Goal: Task Accomplishment & Management: Manage account settings

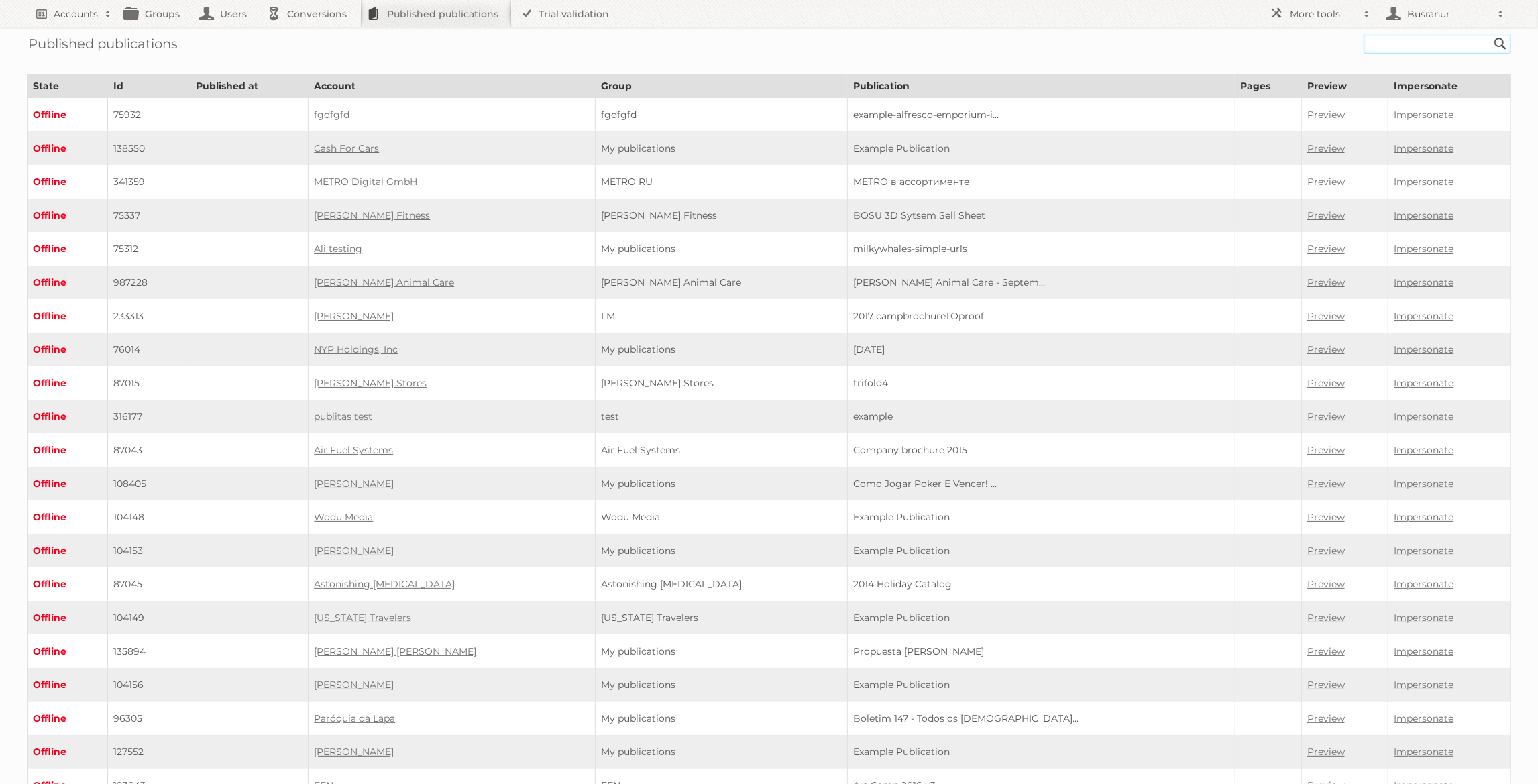
click at [1419, 47] on input "text" at bounding box center [1438, 43] width 148 height 20
paste input "w2540_sinterklaas-vl-v3-hr/"
type input "w2540_[DATE]-vl-v3-hr"
click at [1490, 33] on input "Search" at bounding box center [1500, 43] width 20 height 20
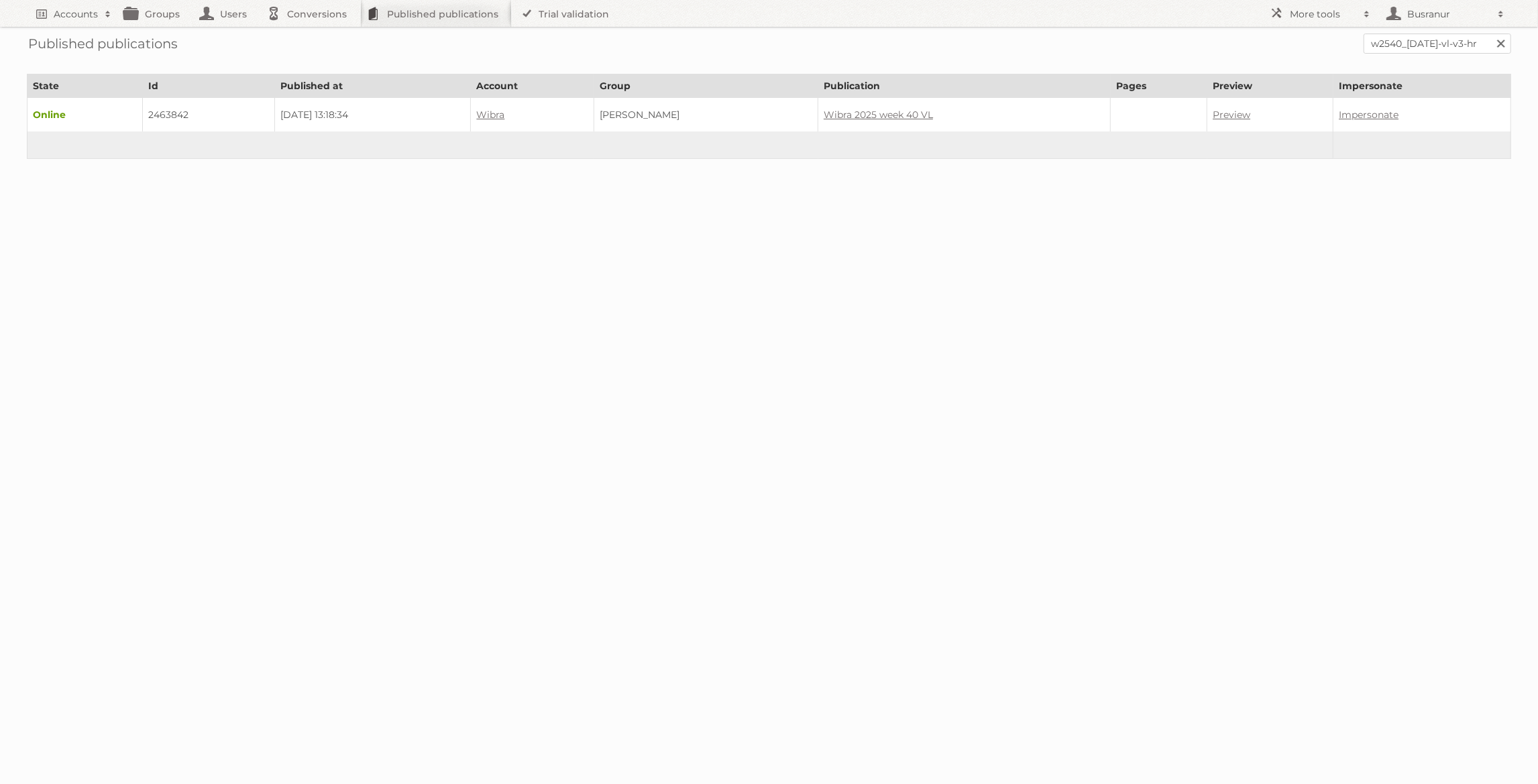
click at [165, 114] on td "2463842" at bounding box center [208, 115] width 132 height 34
copy td "2463842"
click at [1422, 40] on input "w2540_sinterklaas-vl-v3-hr" at bounding box center [1438, 43] width 148 height 20
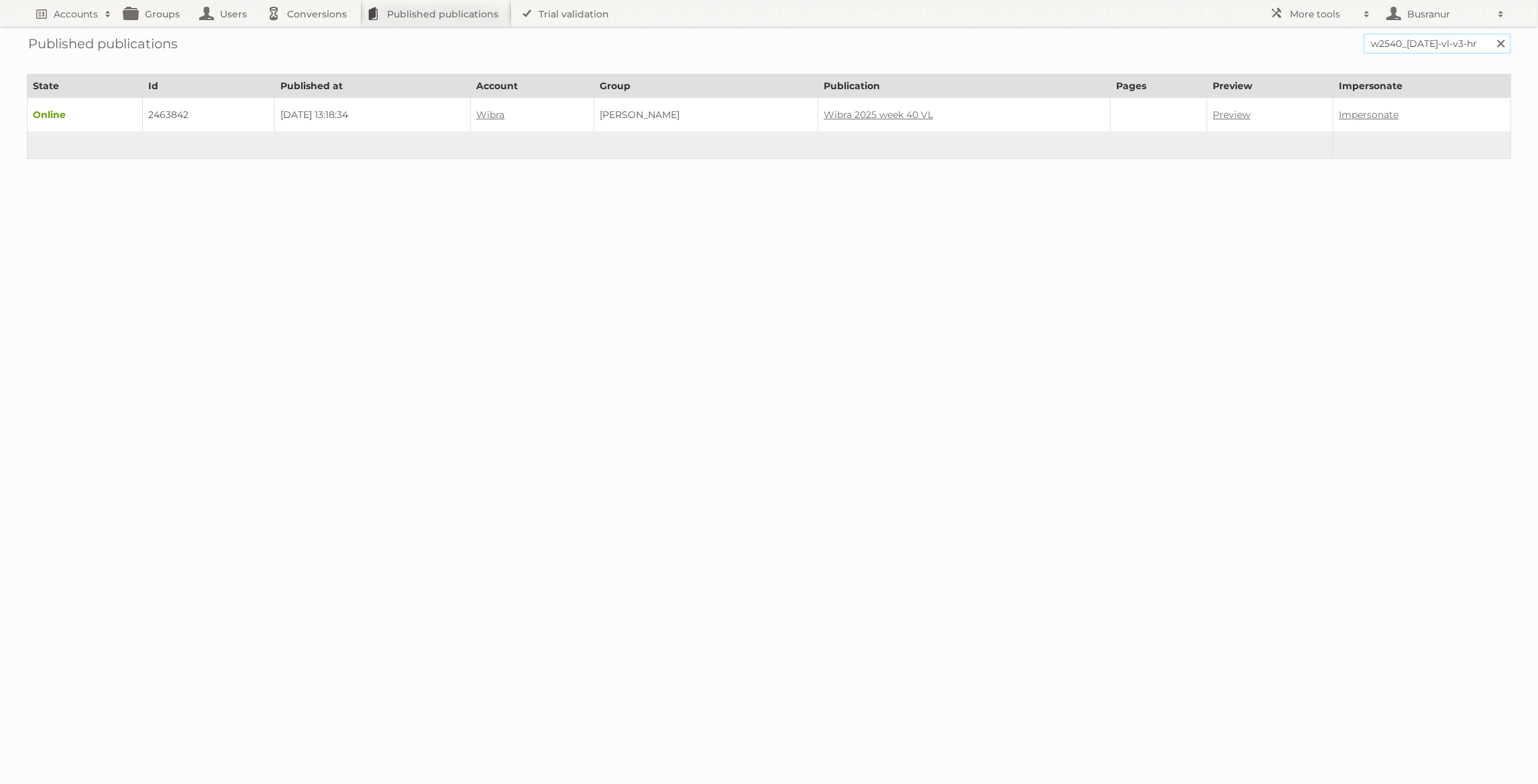
click at [1422, 40] on input "w2540_sinterklaas-vl-v3-hr" at bounding box center [1438, 43] width 148 height 20
paste input "ibra-2025-week-40-wa/"
type input "wibra-2025-week-40-wa"
click at [1490, 33] on input "Search" at bounding box center [1500, 43] width 20 height 20
click at [175, 111] on td "2463844" at bounding box center [192, 115] width 122 height 34
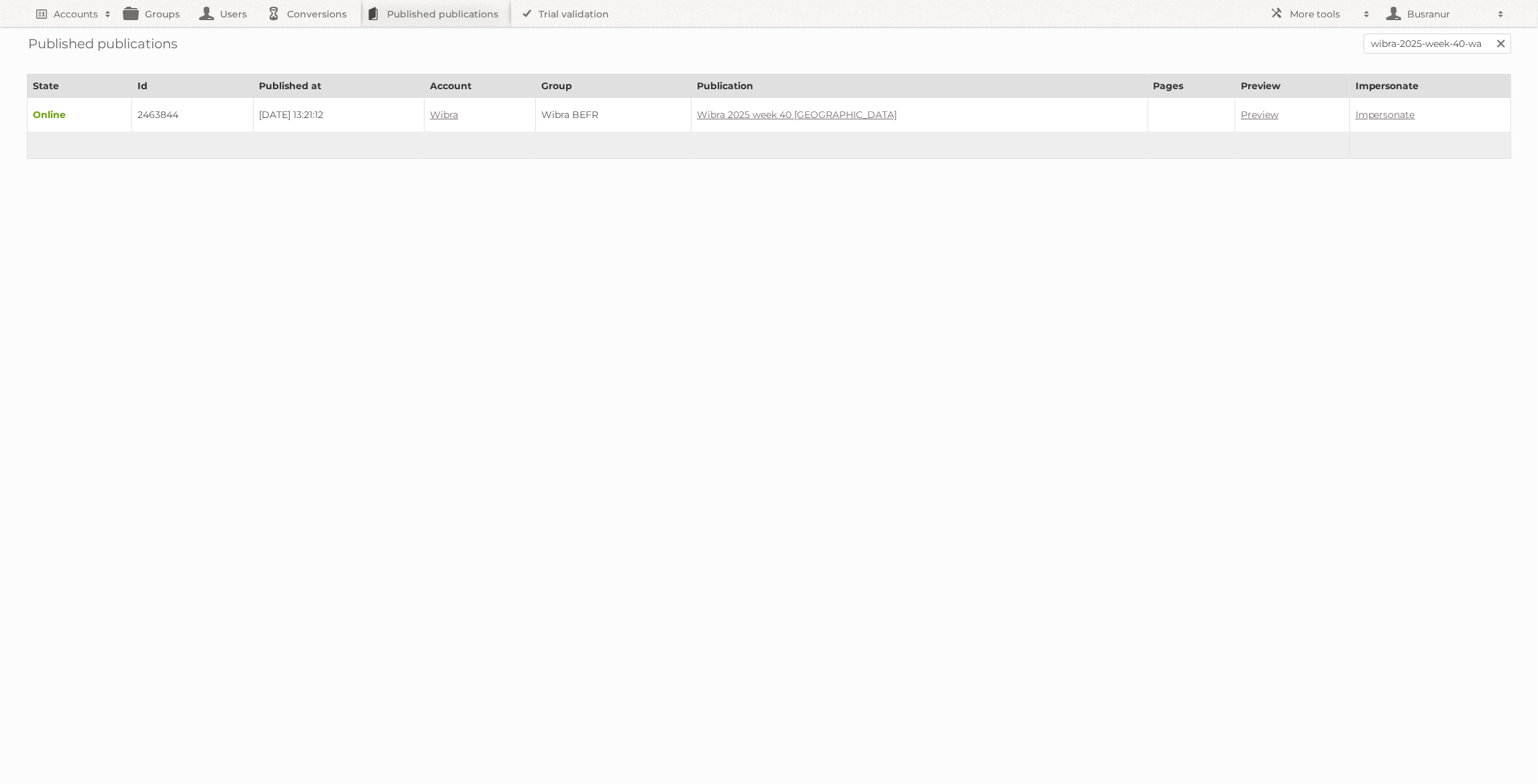
click at [175, 111] on td "2463844" at bounding box center [192, 115] width 122 height 34
copy td "2463844"
click at [1432, 42] on input "wibra-2025-week-40-wa" at bounding box center [1438, 43] width 148 height 20
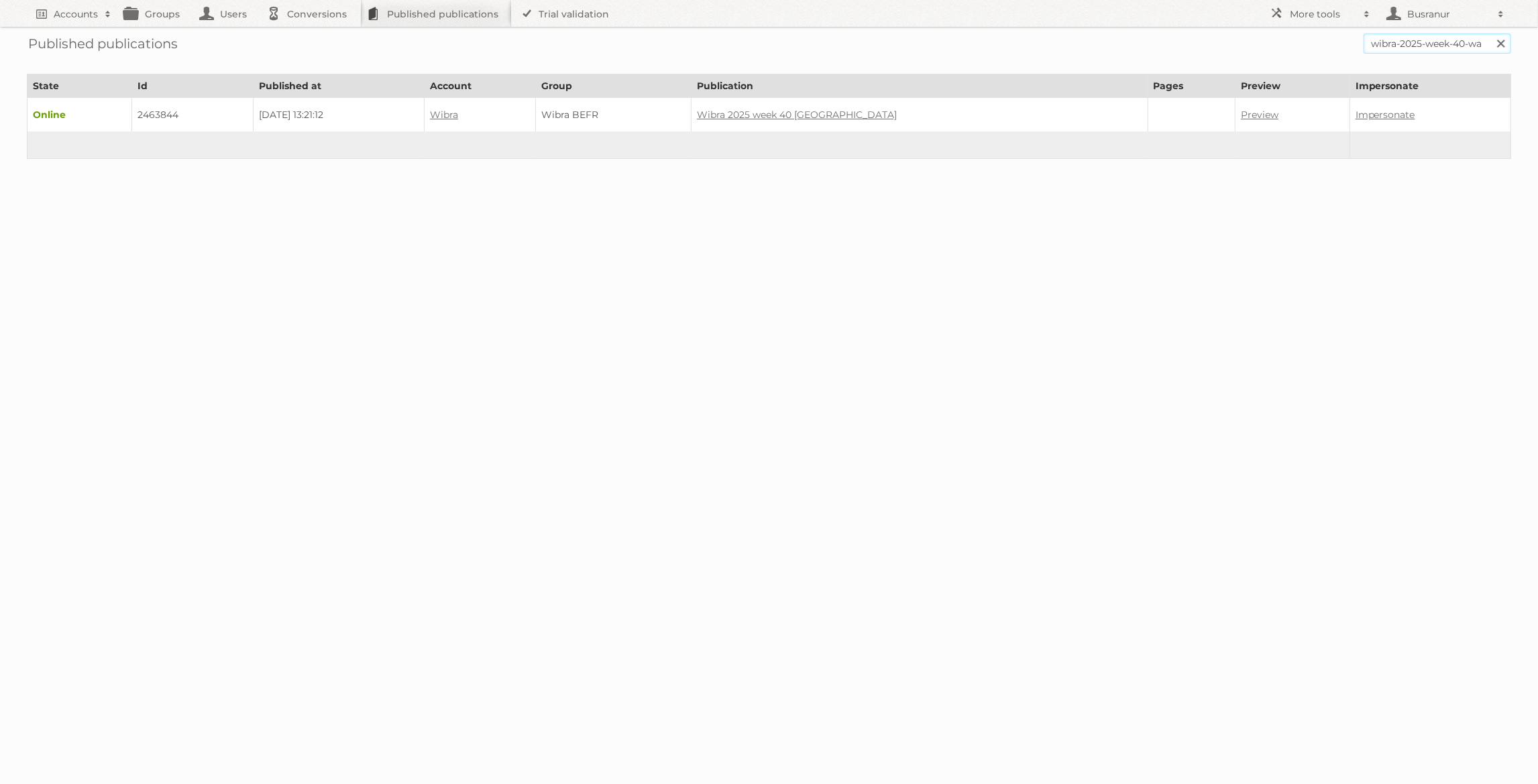
paste input "benl-woondeco/"
type input "wibra-2025-week-40-benl-woondeco"
click at [1490, 33] on input "Search" at bounding box center [1500, 43] width 20 height 20
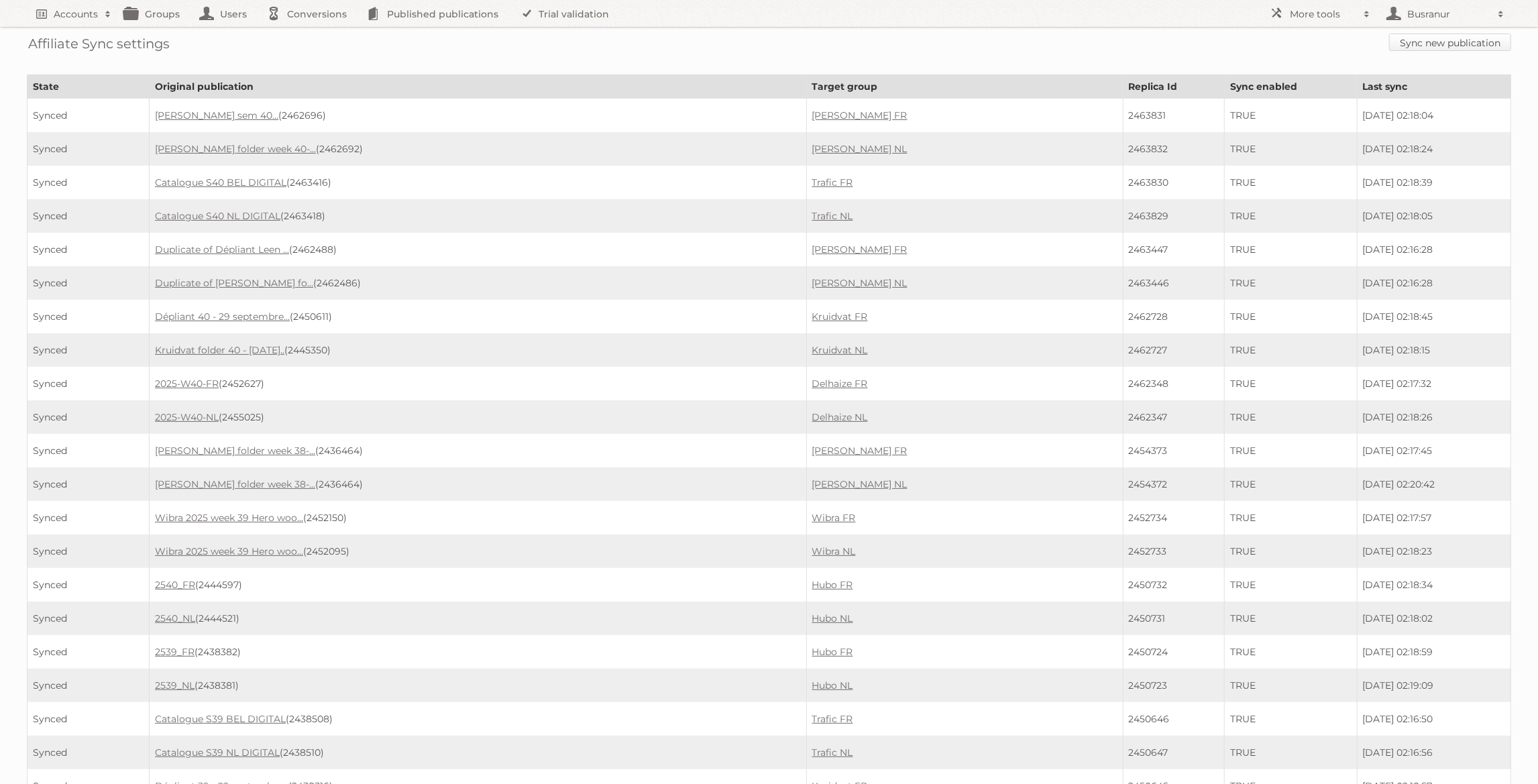
click at [1407, 34] on link "Sync new publication" at bounding box center [1450, 42] width 123 height 18
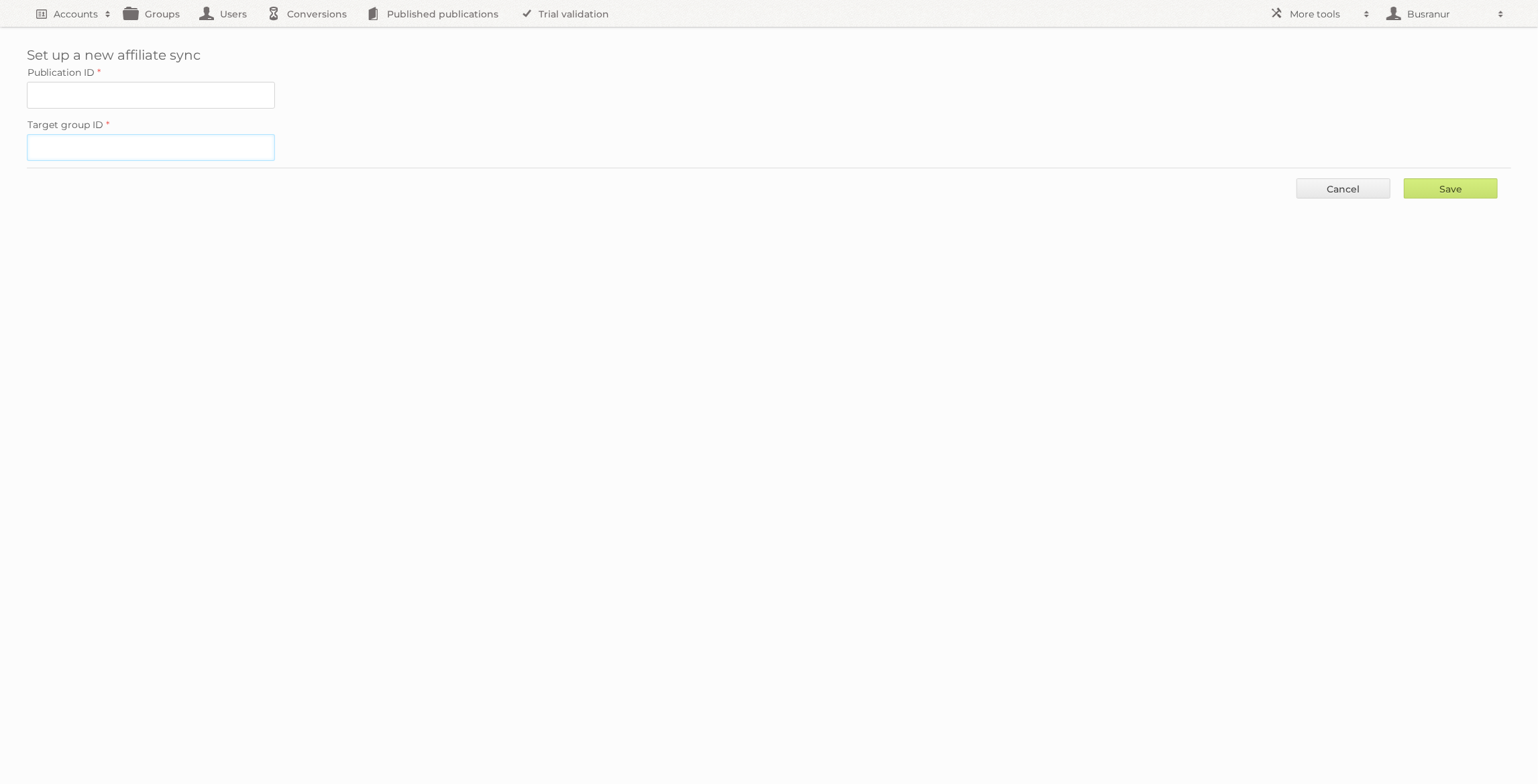
click at [169, 140] on input "Target group ID" at bounding box center [151, 148] width 248 height 27
paste input "60853"
type input "60853"
click at [159, 94] on input "Publication ID" at bounding box center [151, 95] width 248 height 27
paste input "2463842"
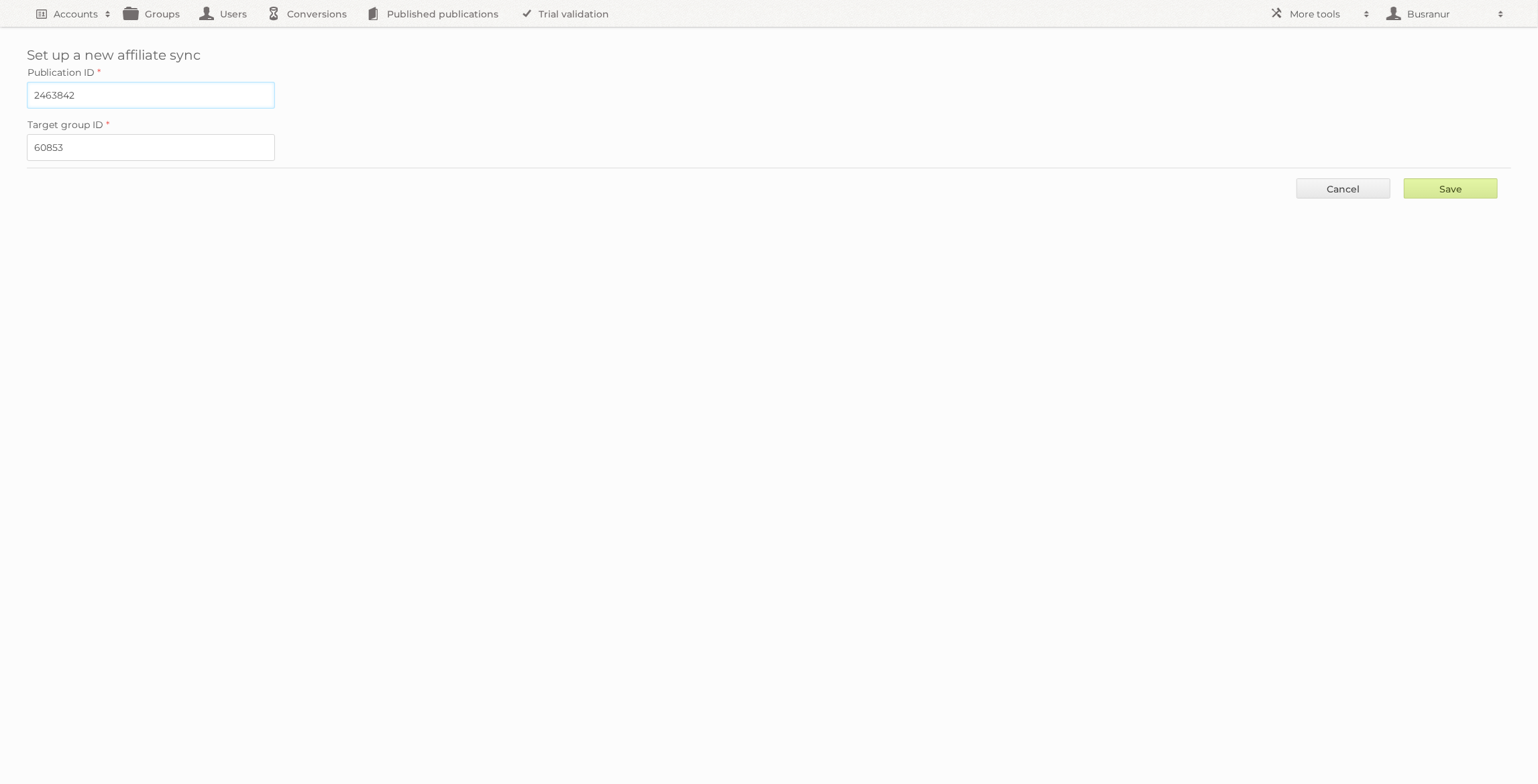
type input "2463842"
click at [1483, 181] on input "Save" at bounding box center [1450, 188] width 94 height 20
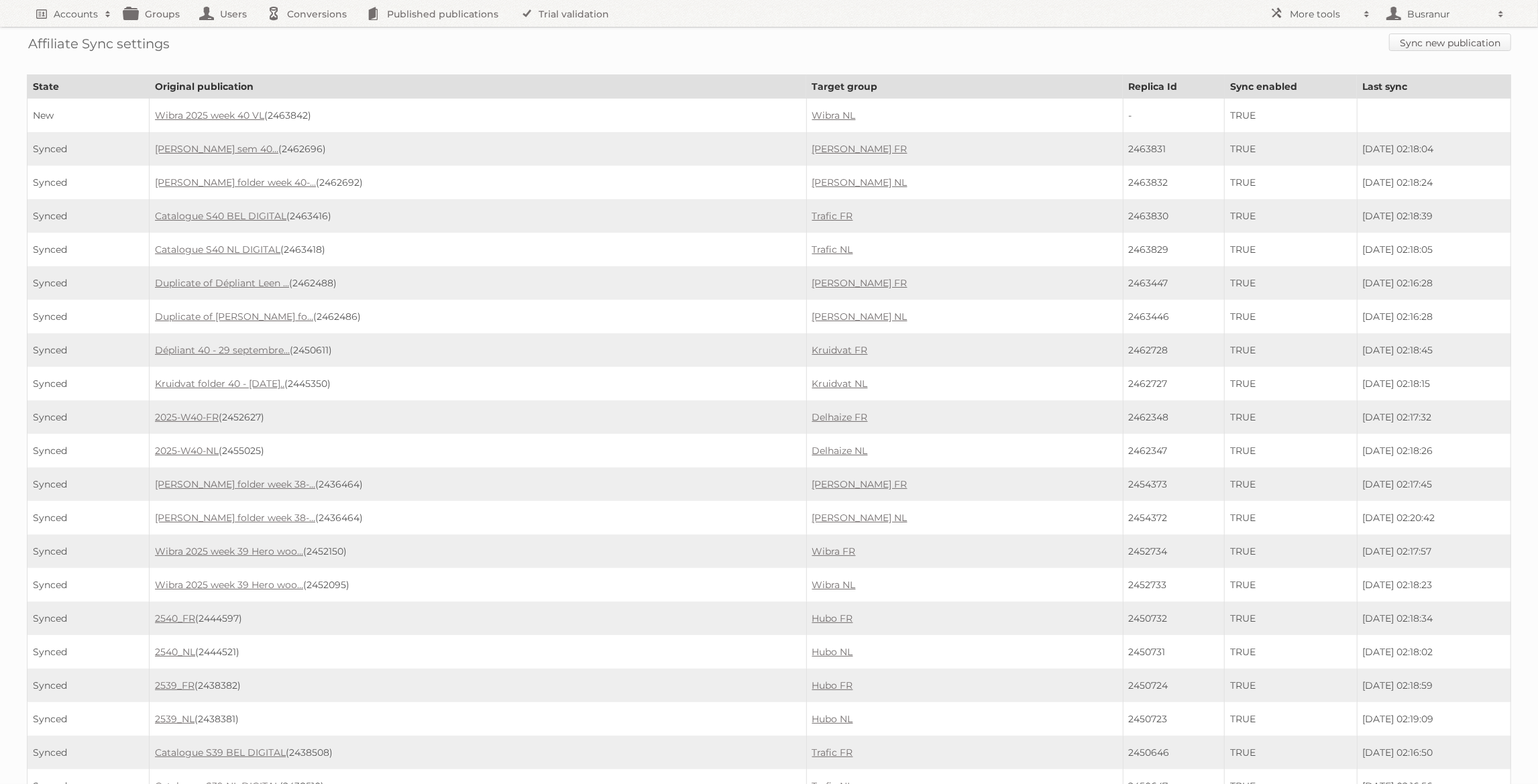
click at [1439, 45] on link "Sync new publication" at bounding box center [1450, 42] width 123 height 18
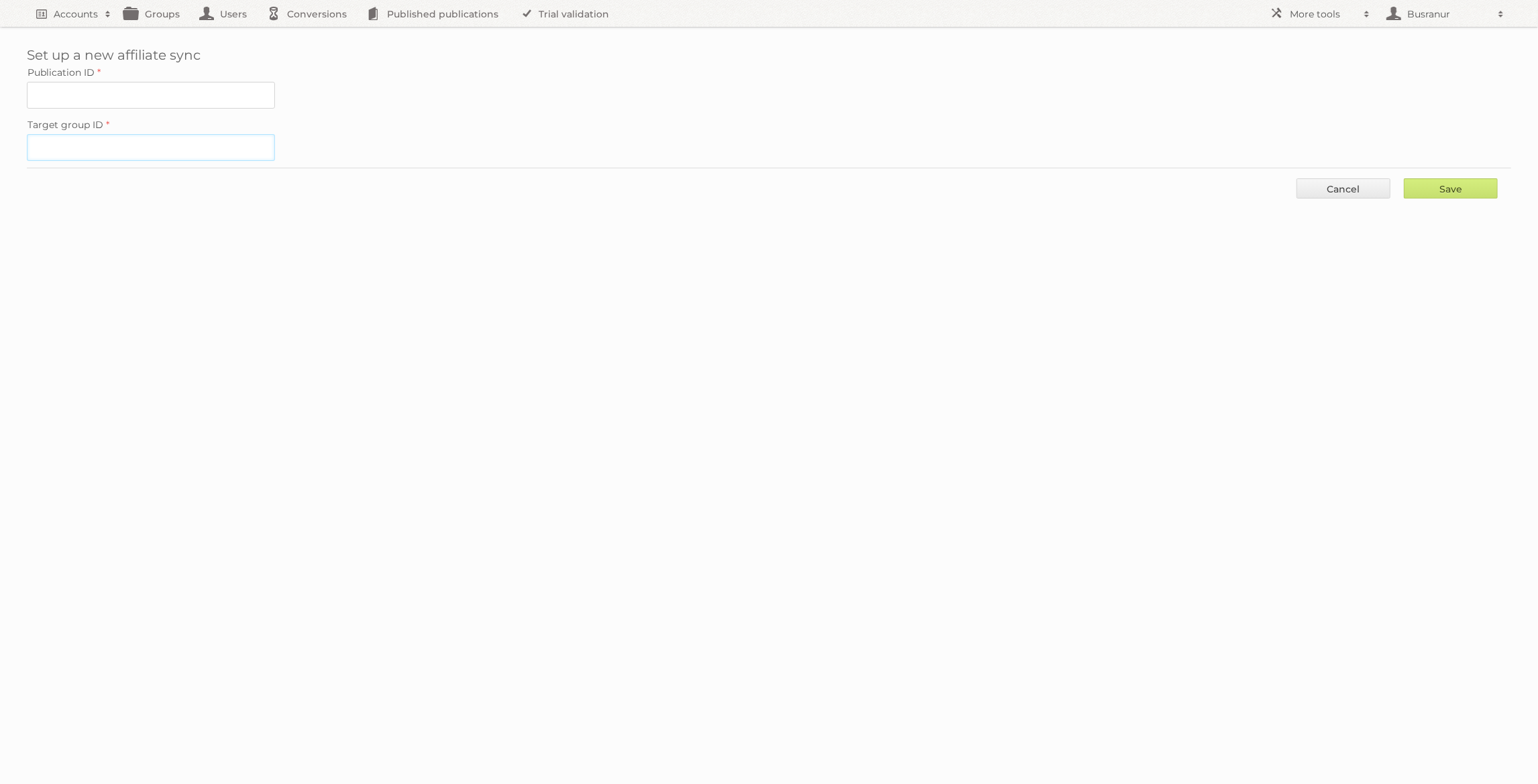
click at [180, 147] on input "Target group ID" at bounding box center [151, 148] width 248 height 27
paste input "60852"
type input "60852"
click at [182, 92] on input "Publication ID" at bounding box center [151, 95] width 248 height 27
paste input "2463844"
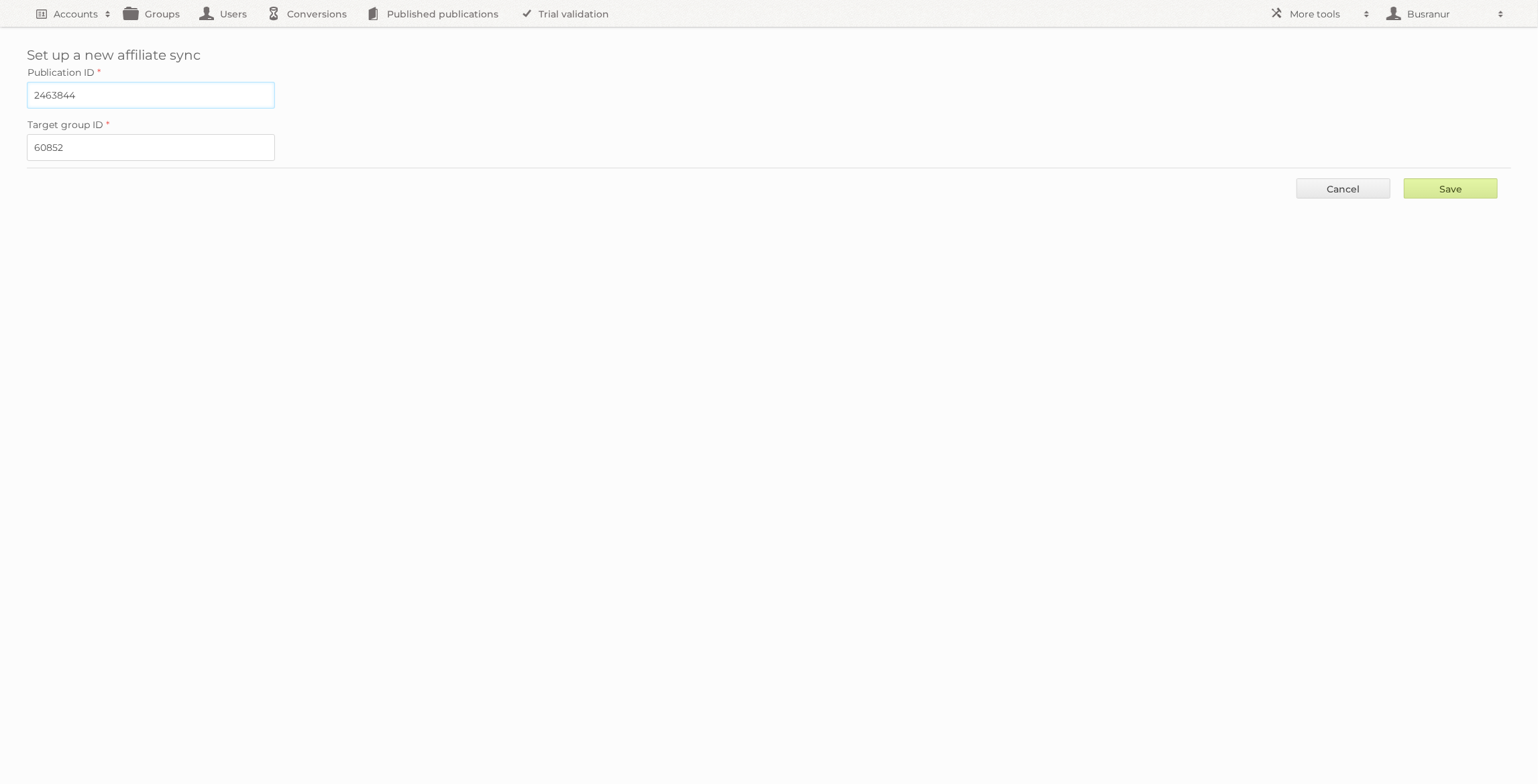
type input "2463844"
click at [1456, 178] on input "Save" at bounding box center [1450, 188] width 94 height 20
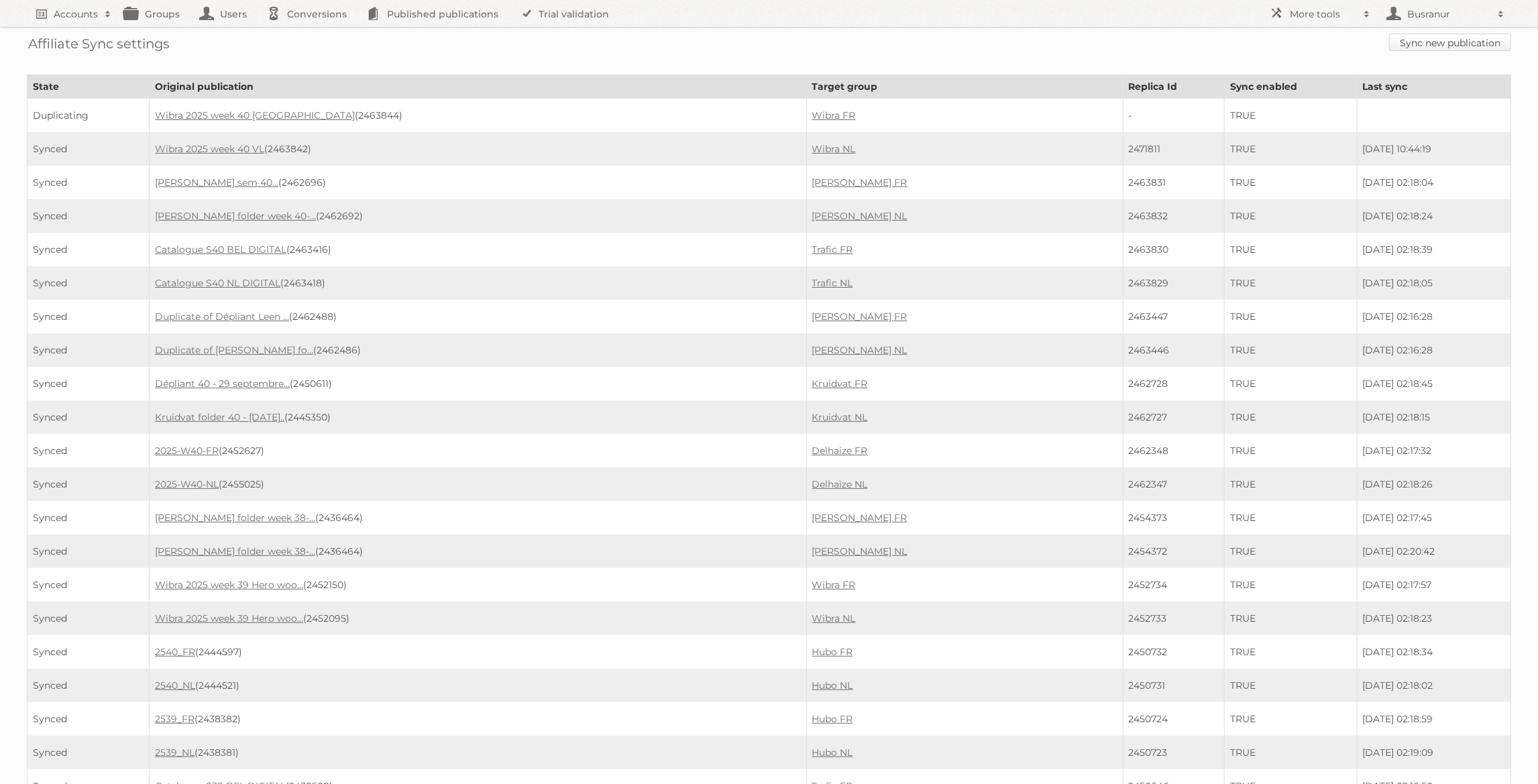
click at [1404, 42] on link "Sync new publication" at bounding box center [1450, 42] width 123 height 18
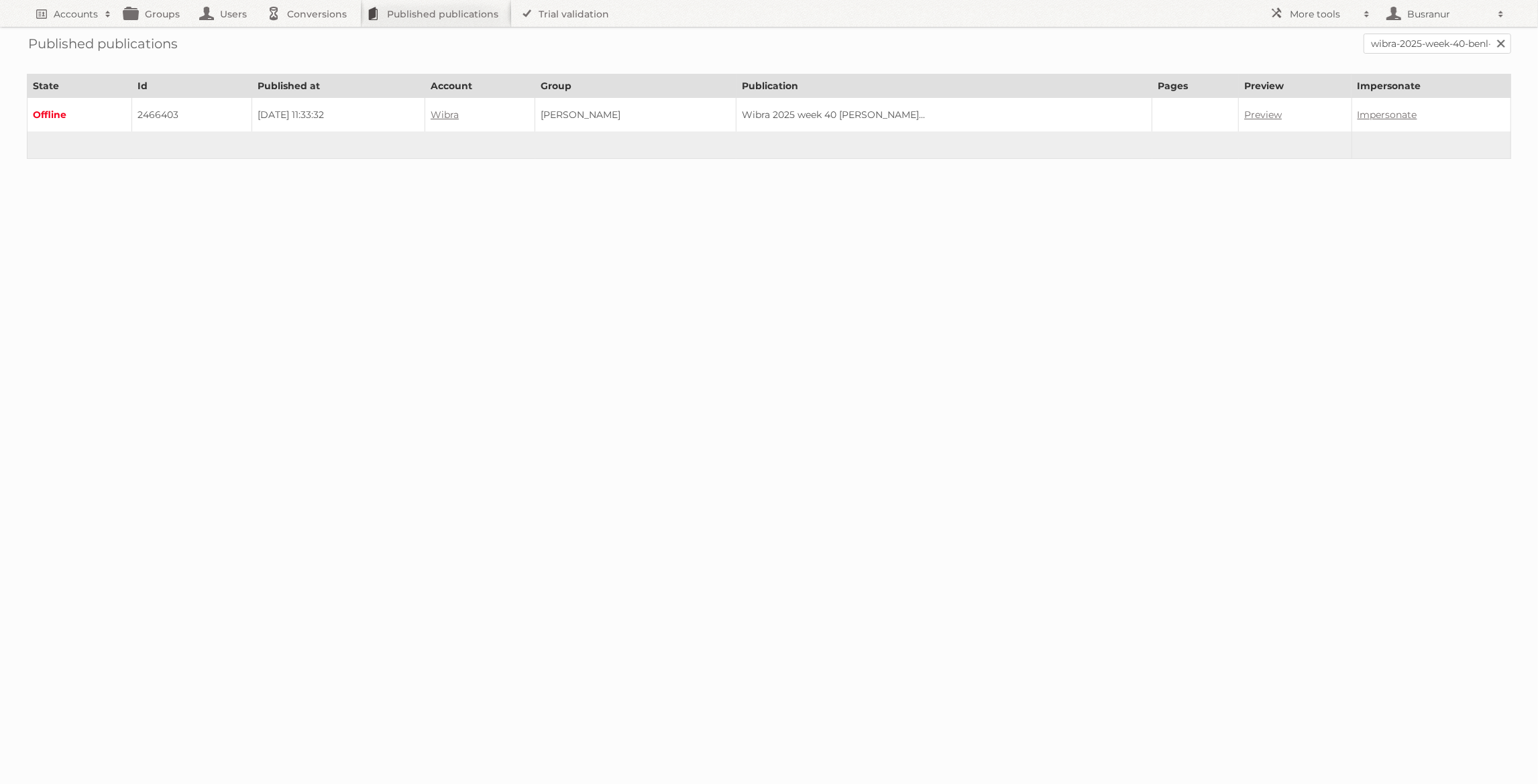
click at [159, 109] on td "2466403" at bounding box center [192, 115] width 120 height 34
copy td "2466403"
click at [1407, 51] on input "wibra-2025-week-40-benl-woondeco" at bounding box center [1438, 43] width 148 height 20
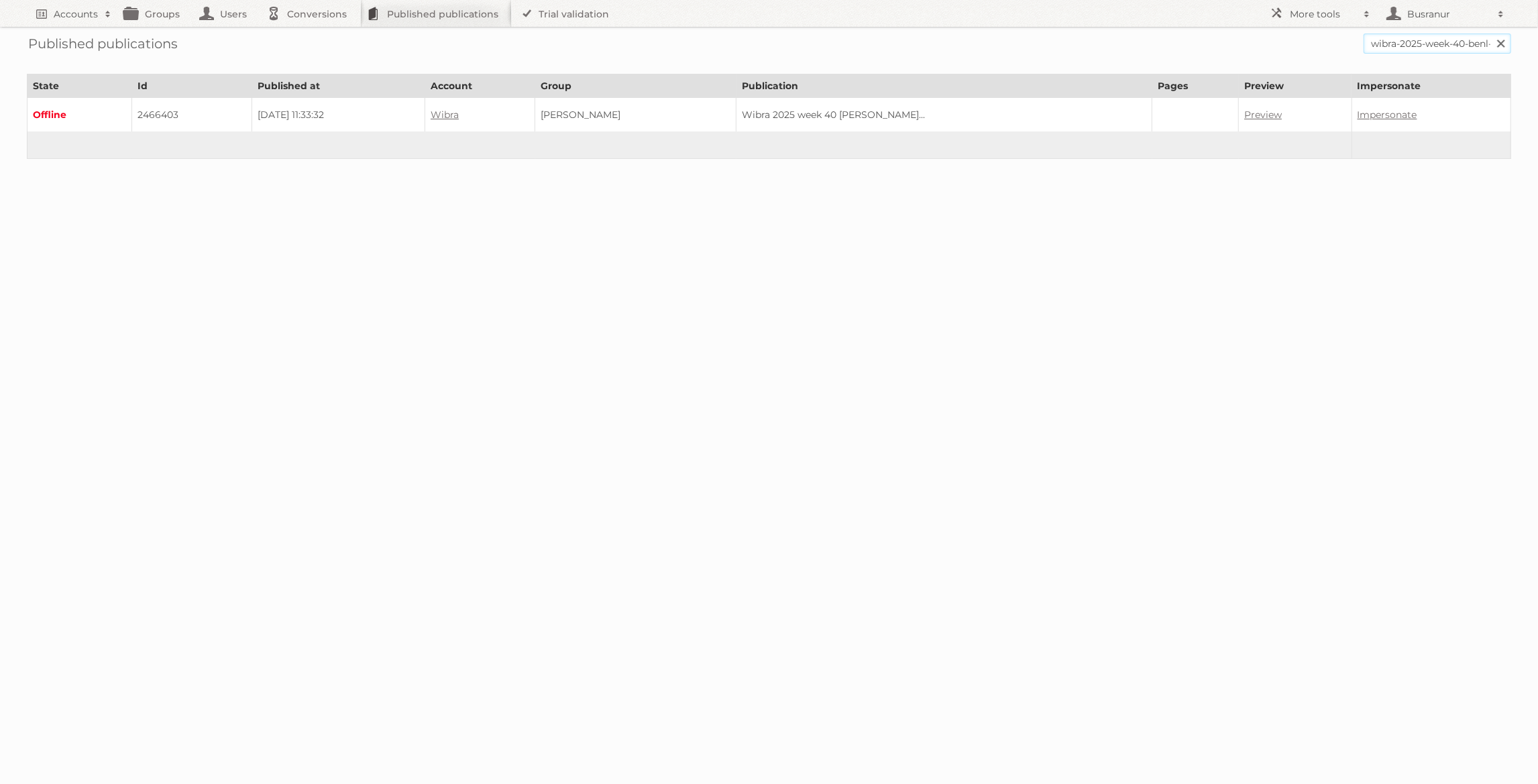
click at [1407, 51] on input "wibra-2025-week-40-benl-woondeco" at bounding box center [1438, 43] width 148 height 20
paste input "fr-woondeco/"
type input "wibra-2025-week-40-befr-woondeco"
click at [1490, 33] on input "Search" at bounding box center [1500, 43] width 20 height 20
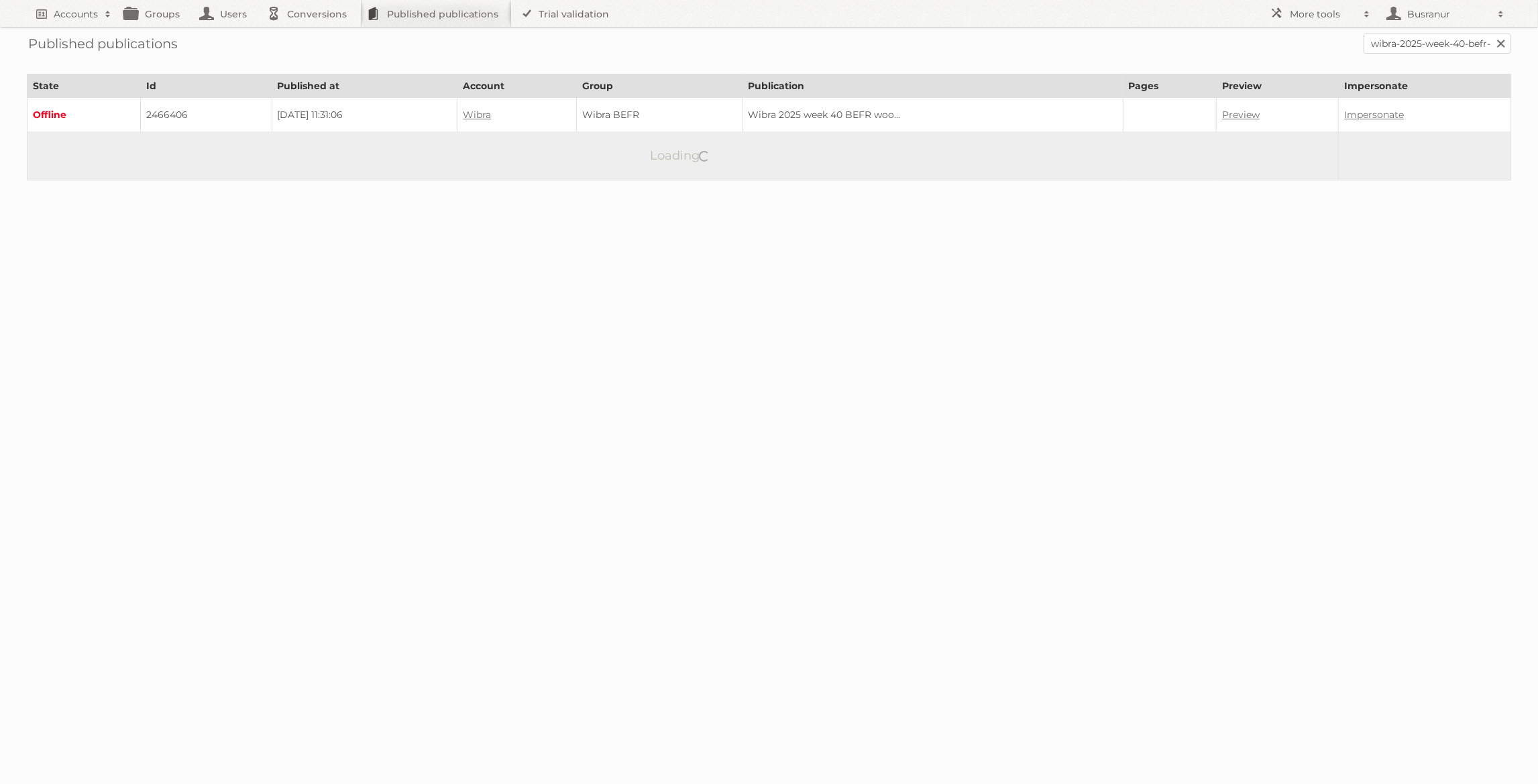
click at [158, 114] on td "2466406" at bounding box center [205, 115] width 131 height 34
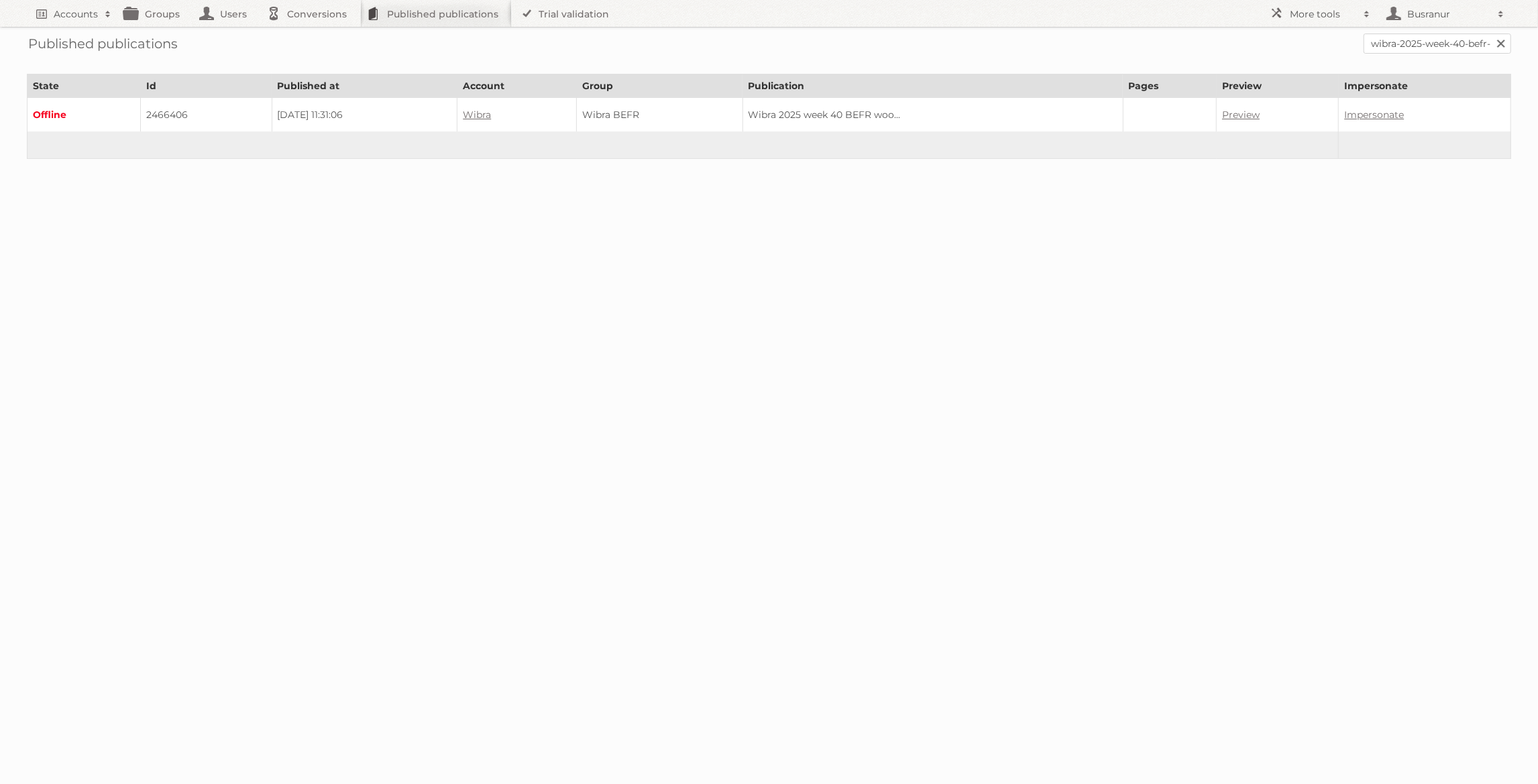
copy td "2466406"
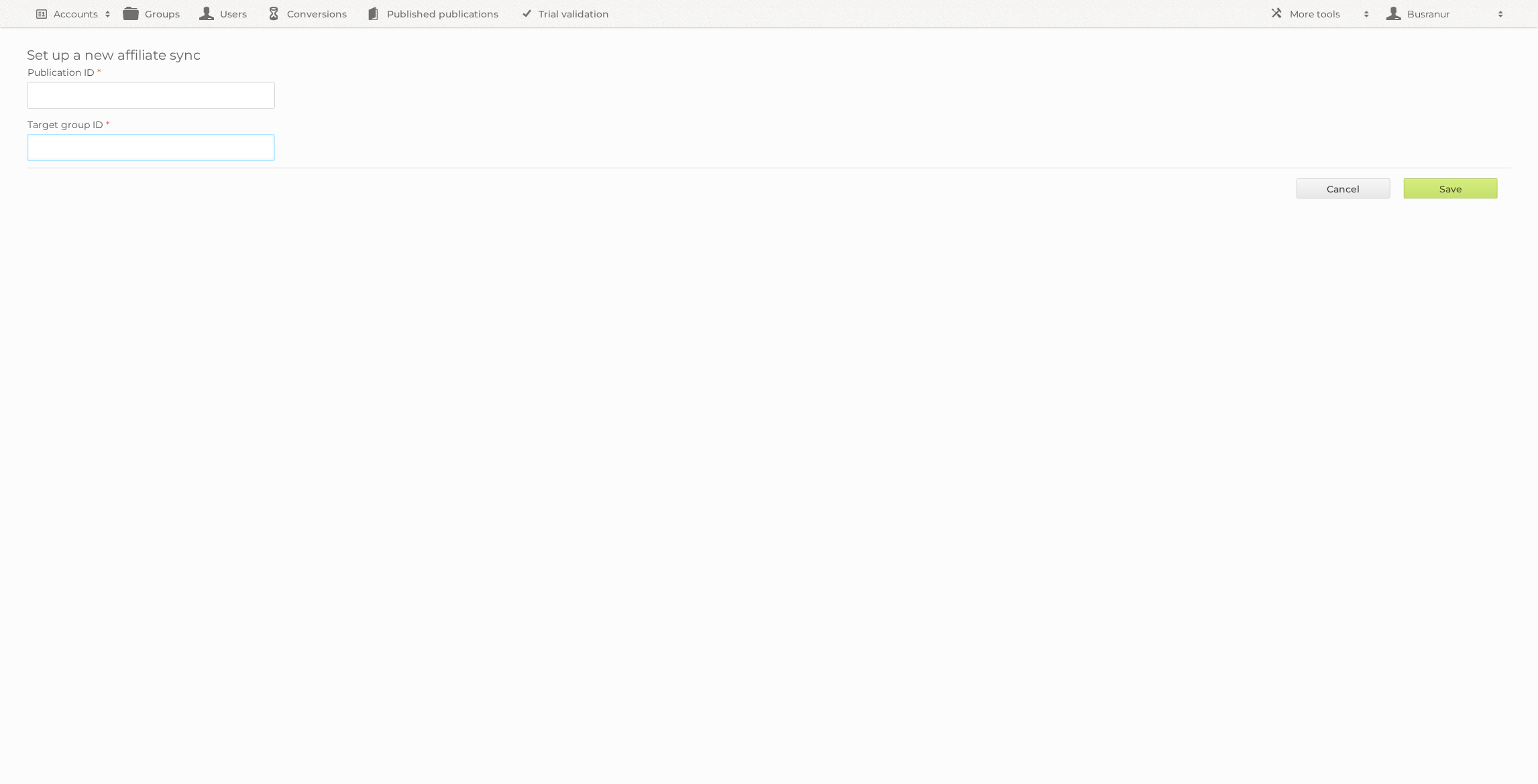
click at [137, 143] on input "Target group ID" at bounding box center [151, 148] width 248 height 27
paste input "60853"
type input "60853"
click at [147, 88] on input "Publication ID" at bounding box center [151, 95] width 248 height 27
paste input "2466403"
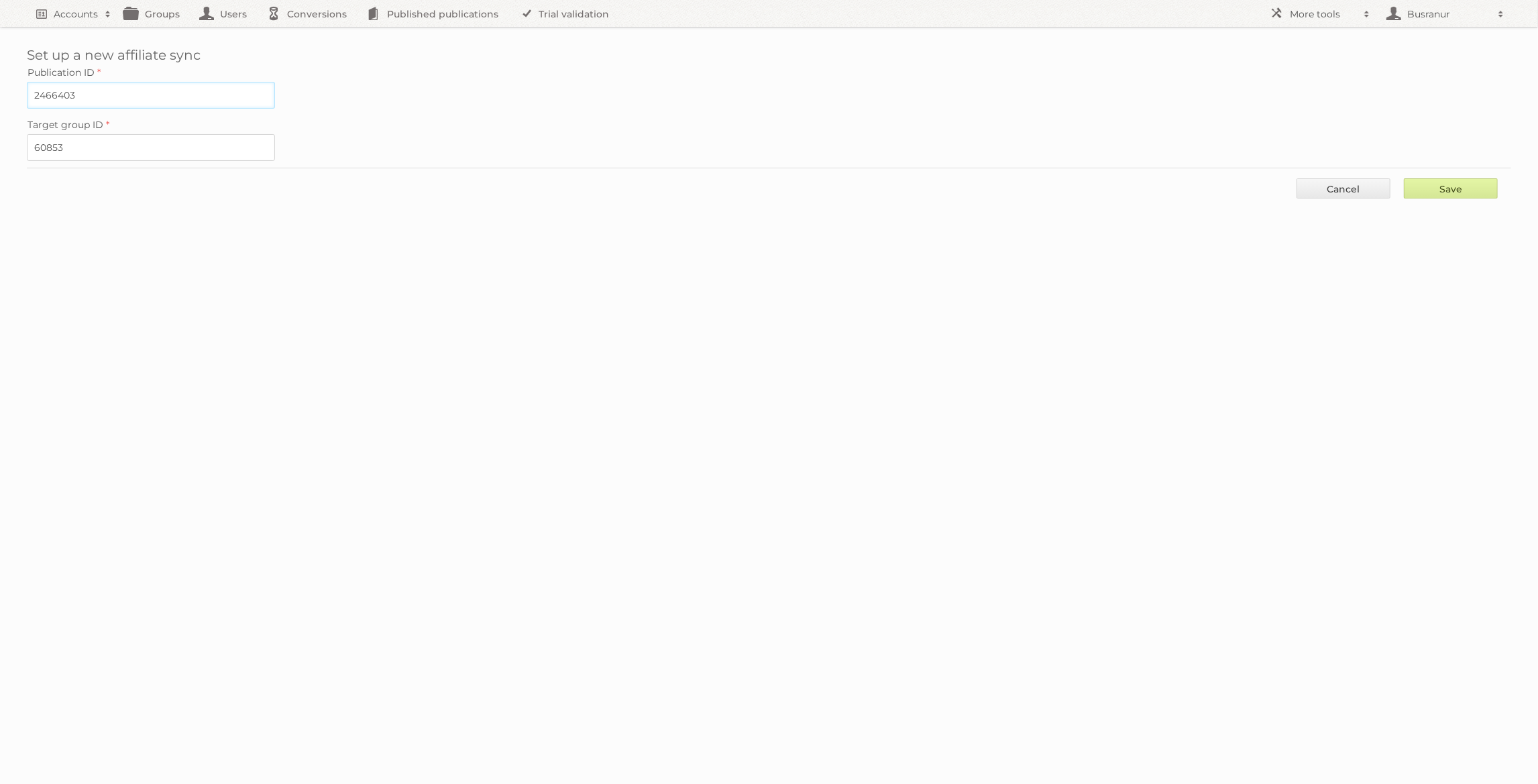
type input "2466403"
click at [1458, 178] on input "Save" at bounding box center [1450, 188] width 94 height 20
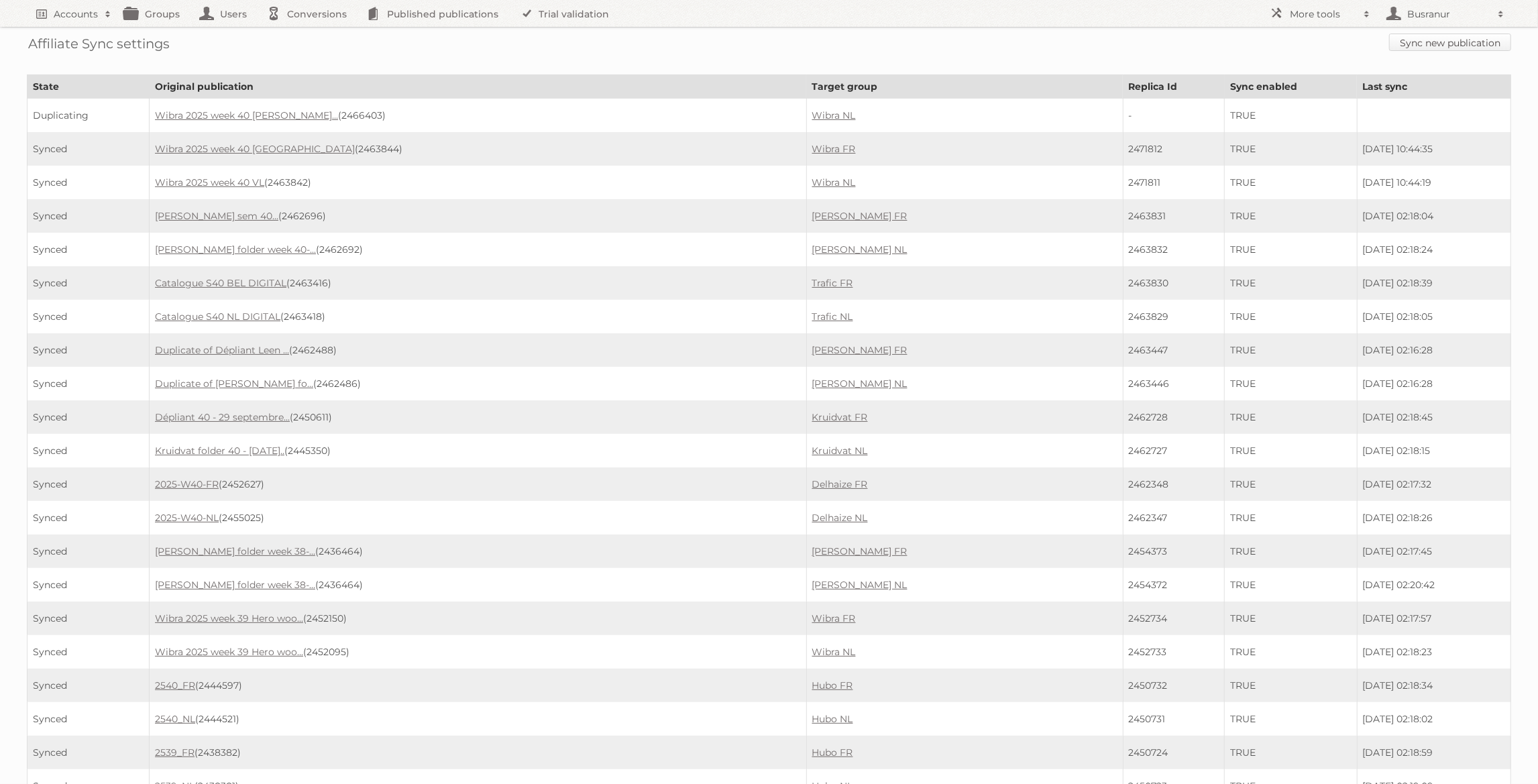
click at [1423, 47] on link "Sync new publication" at bounding box center [1450, 42] width 123 height 18
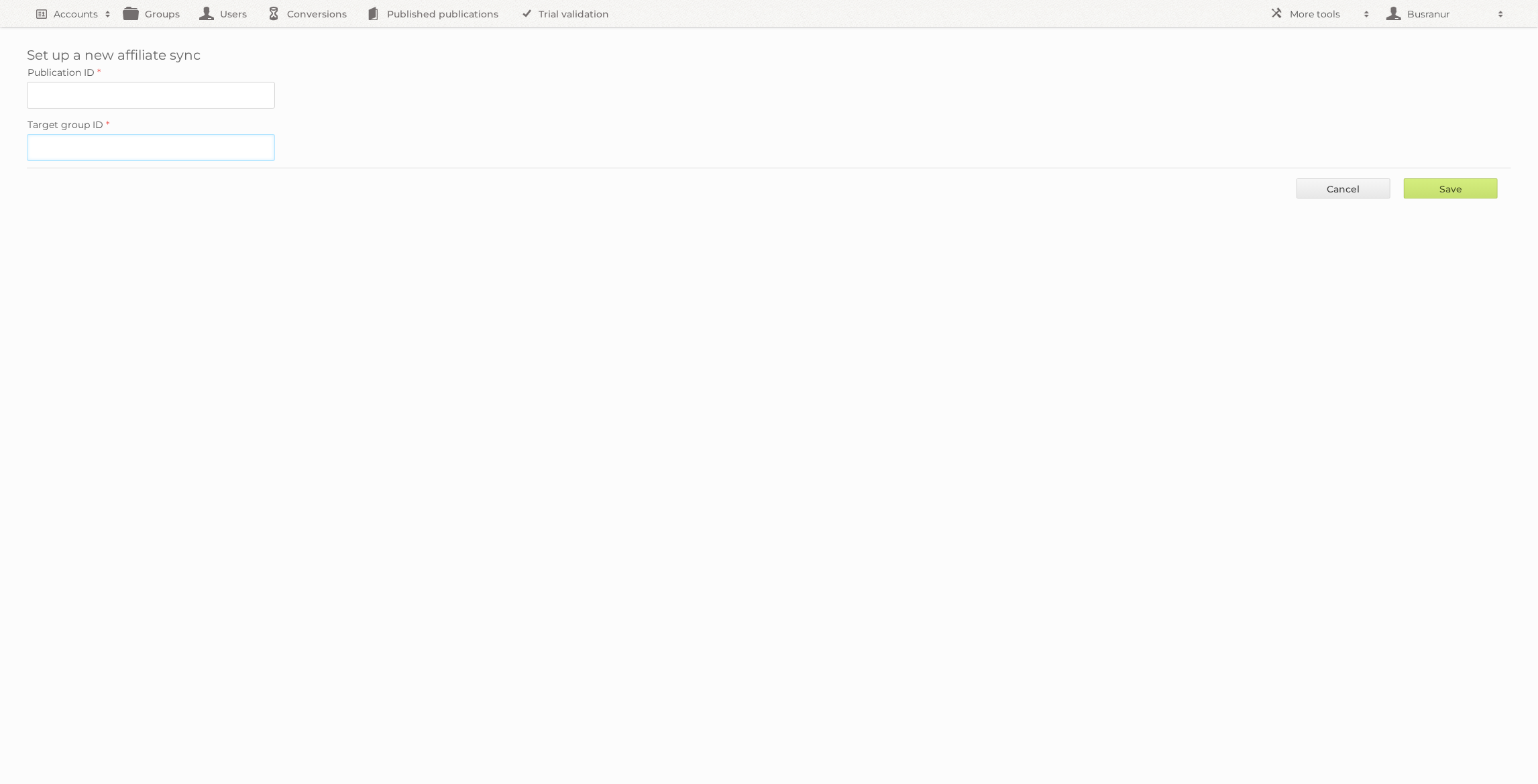
click at [139, 135] on input "Target group ID" at bounding box center [151, 148] width 248 height 27
paste input "60852"
type input "60852"
click at [45, 100] on input "Publication ID" at bounding box center [151, 95] width 248 height 27
paste input "2466406"
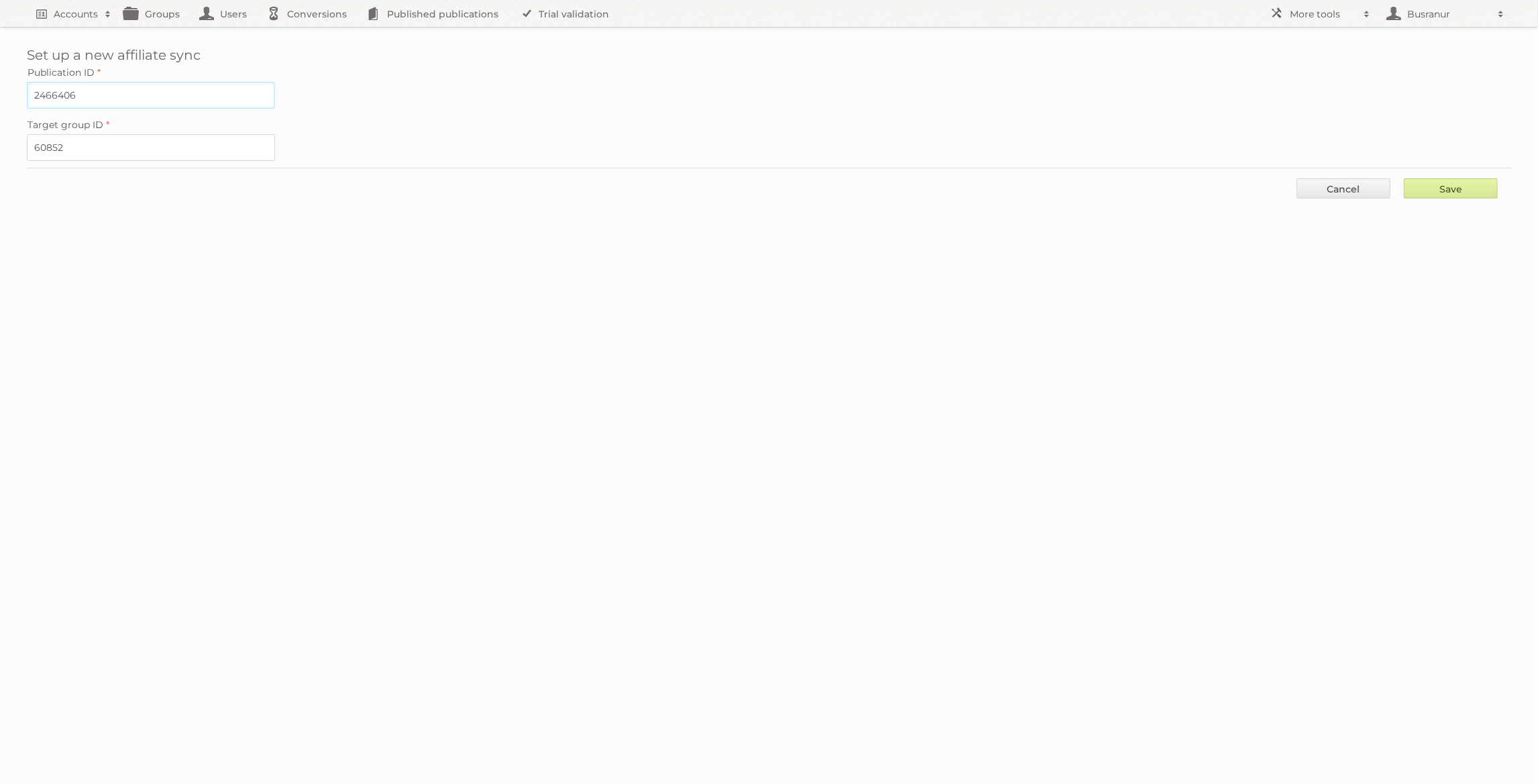
type input "2466406"
click at [1443, 178] on input "Save" at bounding box center [1450, 188] width 94 height 20
type input "..."
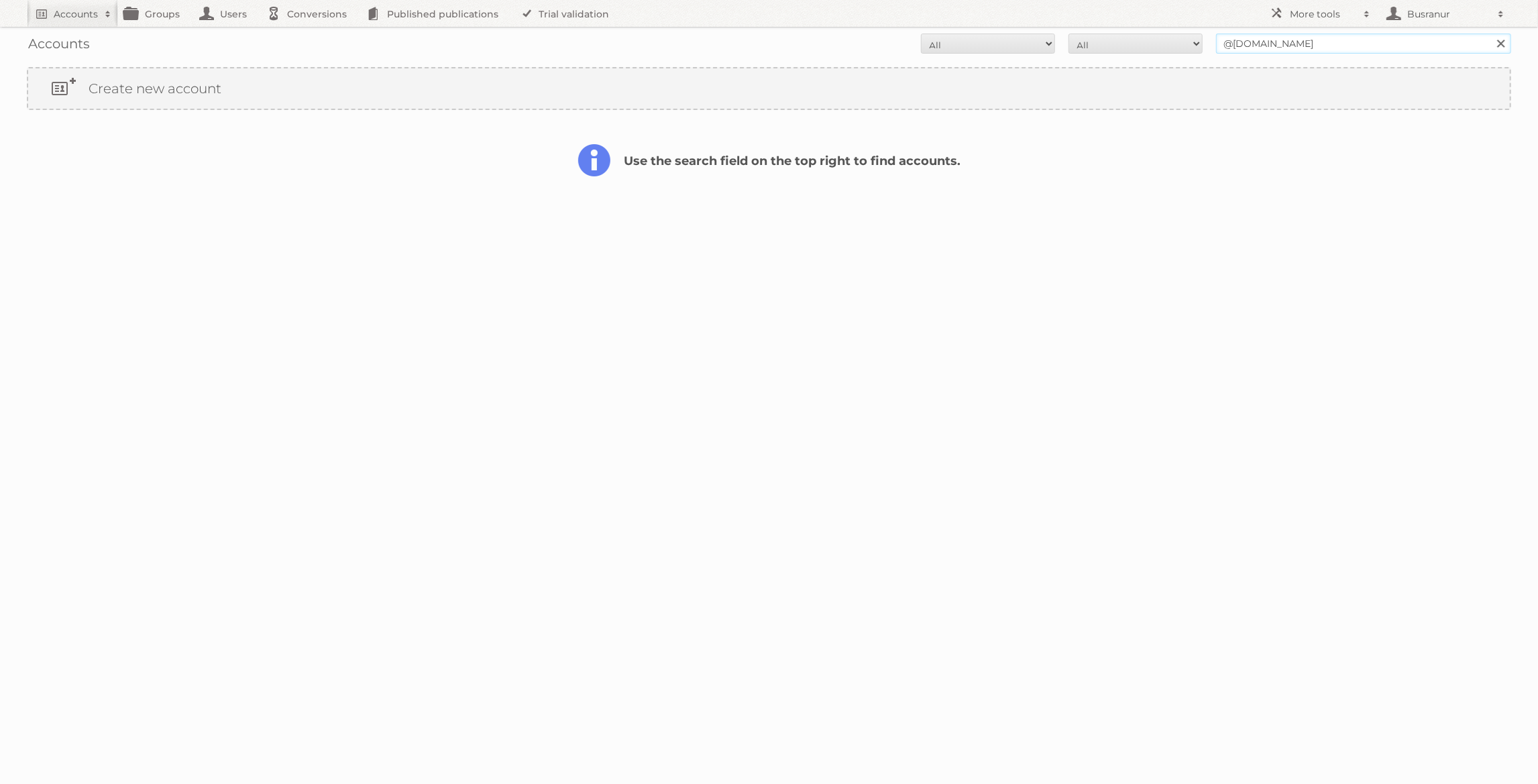
click at [1228, 48] on input "@[DOMAIN_NAME]" at bounding box center [1363, 43] width 295 height 20
click at [1228, 48] on input "@bobomara.com" at bounding box center [1363, 43] width 295 height 20
paste input "https://play.publitas.com/accounts/83491"
type input "https://play.publitas.com/accounts/83491"
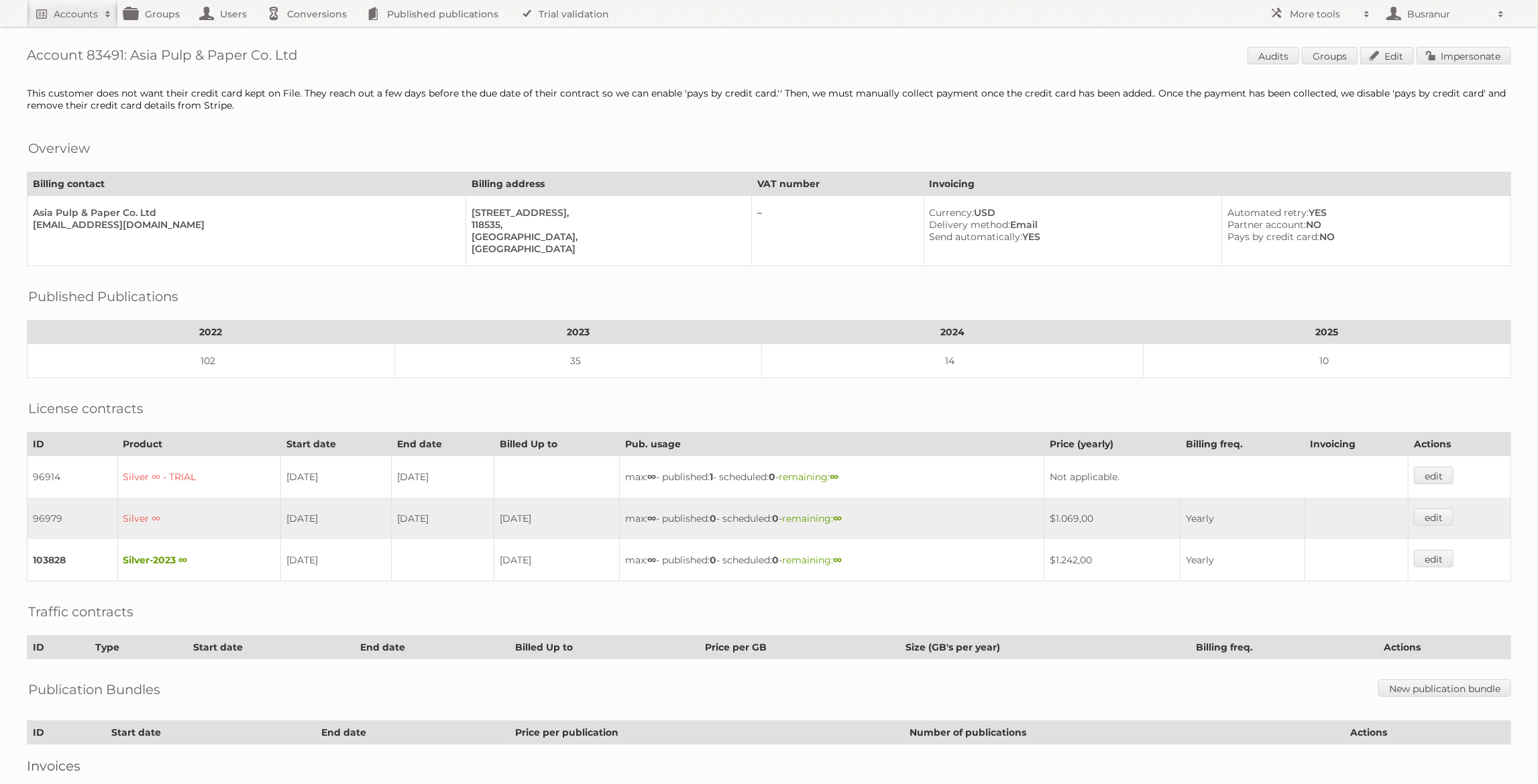
scroll to position [77, 0]
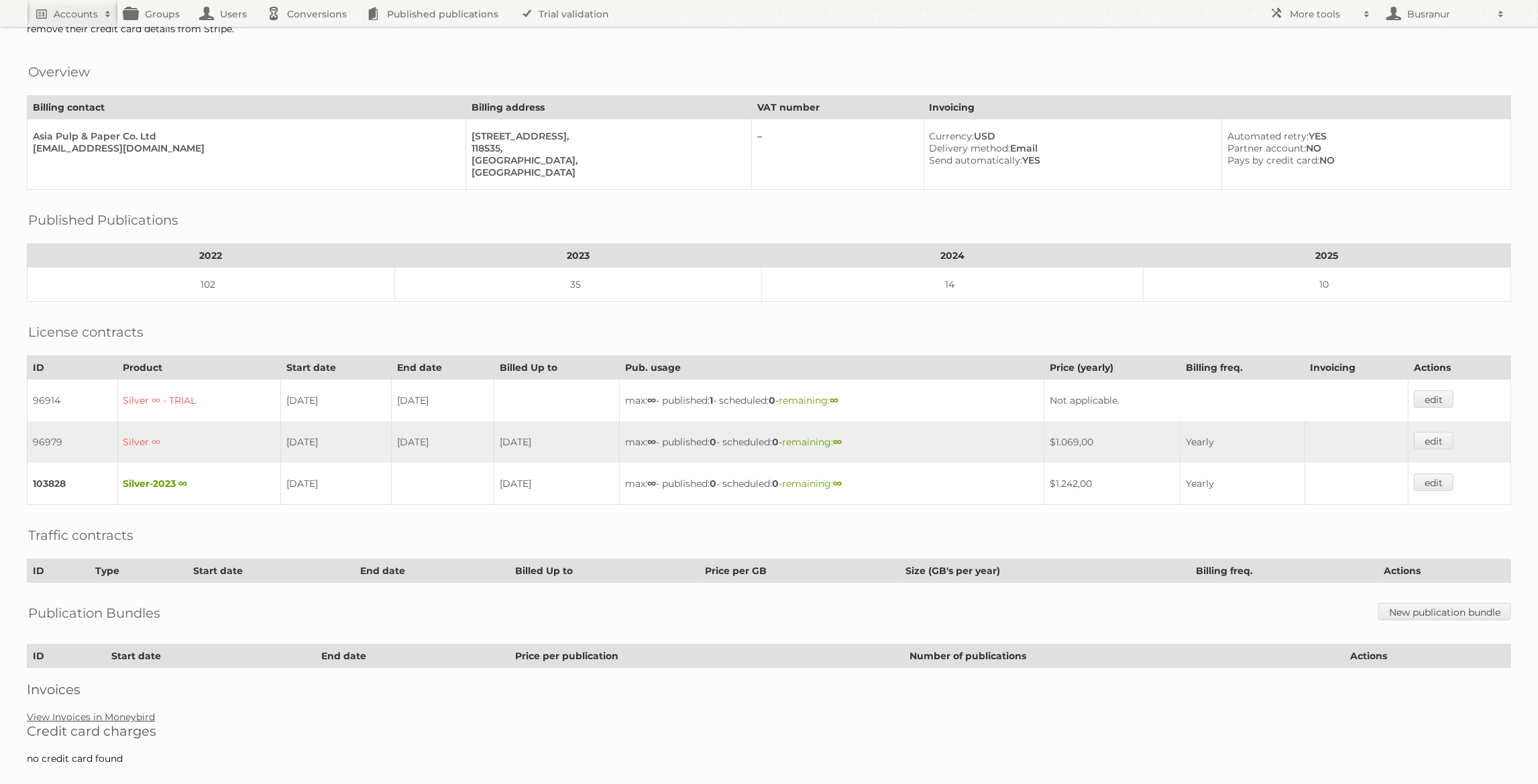
click at [146, 711] on link "View Invoices in Moneybird" at bounding box center [91, 717] width 128 height 12
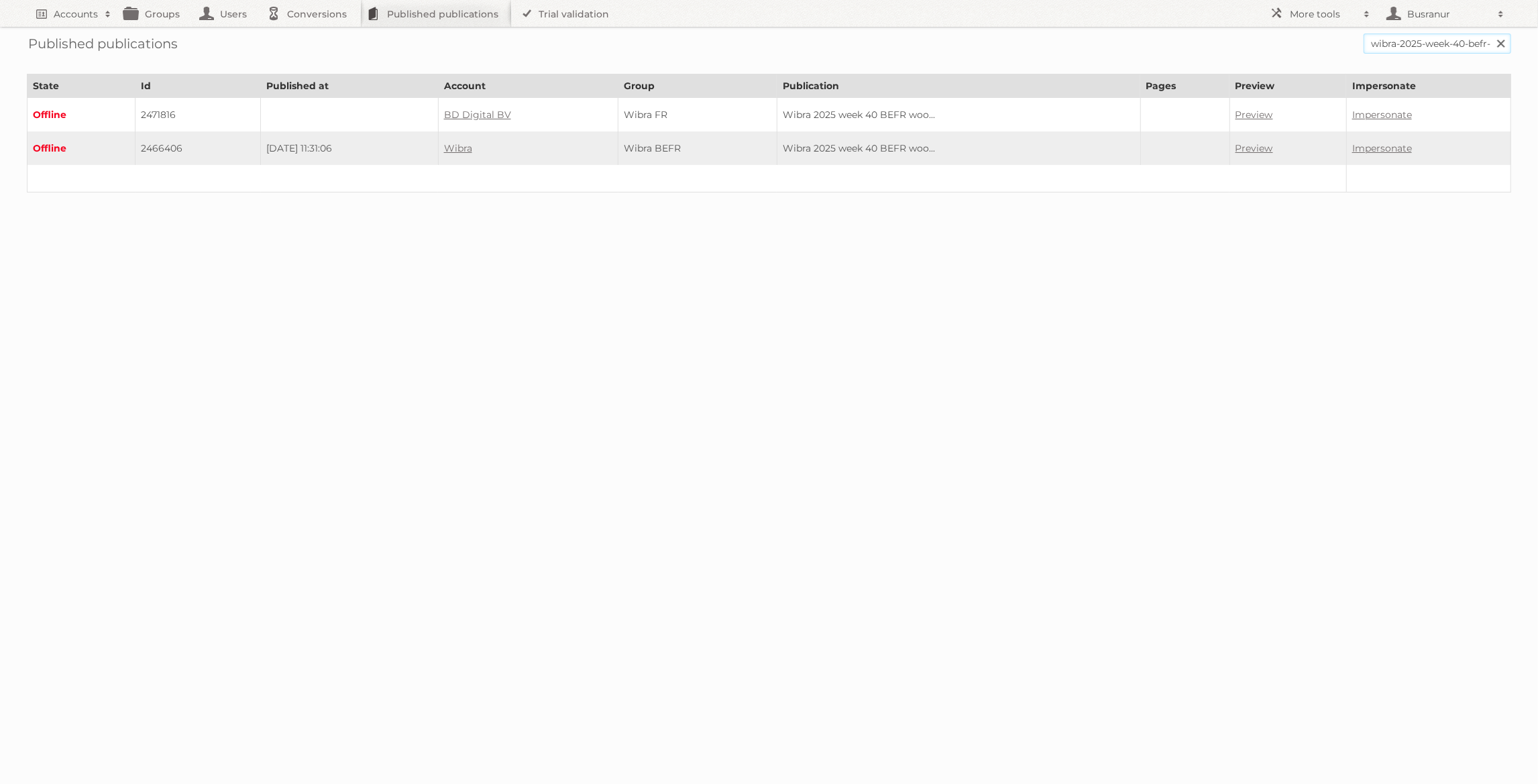
click at [1417, 43] on input "wibra-2025-week-40-befr-woondeco" at bounding box center [1438, 43] width 148 height 20
paste input "delhaize-belgium-nl/2025-w41-nl/page/1"
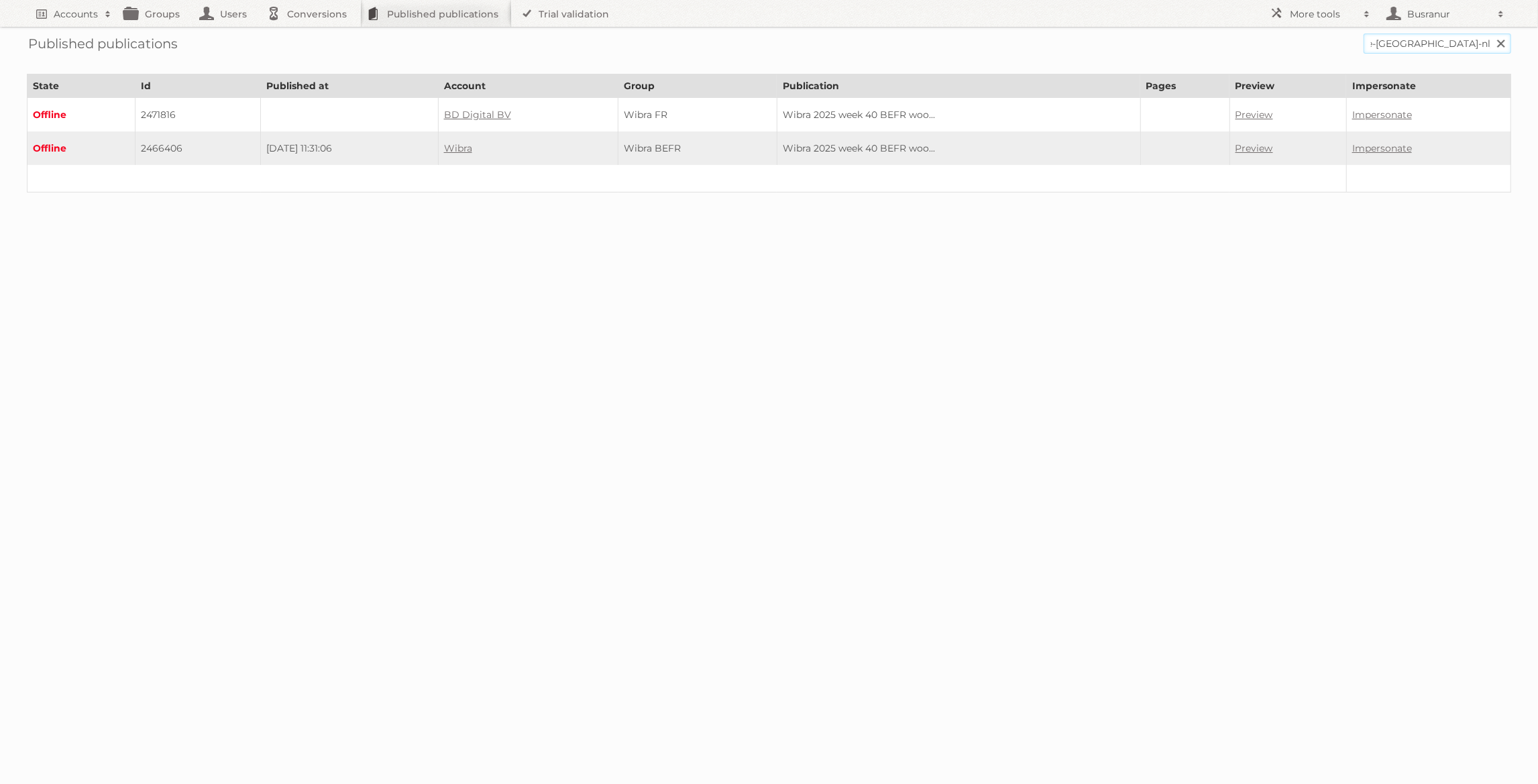
scroll to position [0, 33]
type input "delhaize-belgium-nl/2025-w41-nl"
click at [1490, 33] on input "Search" at bounding box center [1500, 43] width 20 height 20
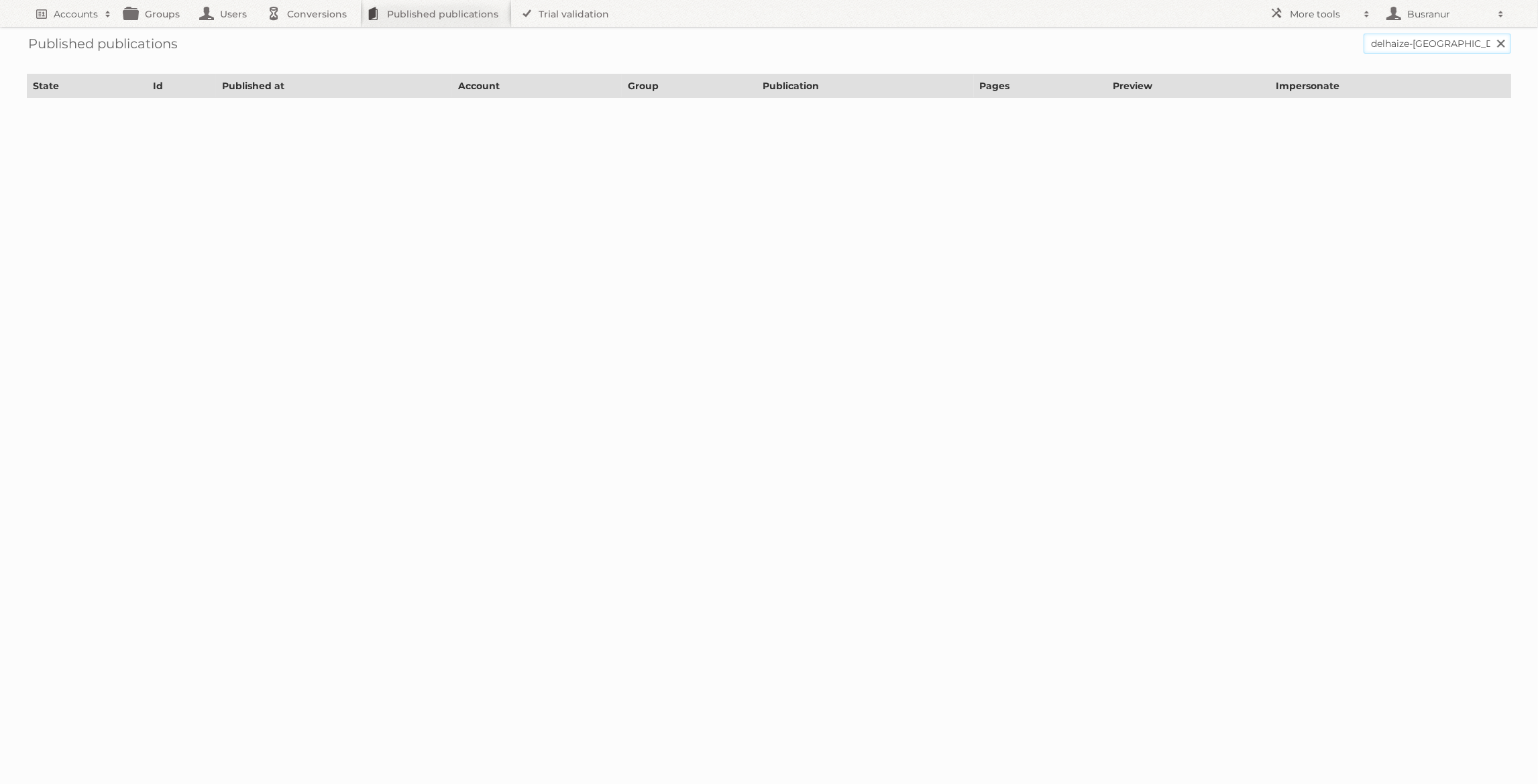
click at [1435, 43] on input "delhaize-belgium-nl/2025-w41-nl" at bounding box center [1438, 43] width 148 height 20
drag, startPoint x: 1435, startPoint y: 47, endPoint x: 1332, endPoint y: 38, distance: 103.4
click at [1332, 38] on form "delhaize-belgium-nl/2025-w41-nl Search" at bounding box center [769, 43] width 1484 height 20
type input "2025-w41-nl"
click at [1490, 33] on input "Search" at bounding box center [1500, 43] width 20 height 20
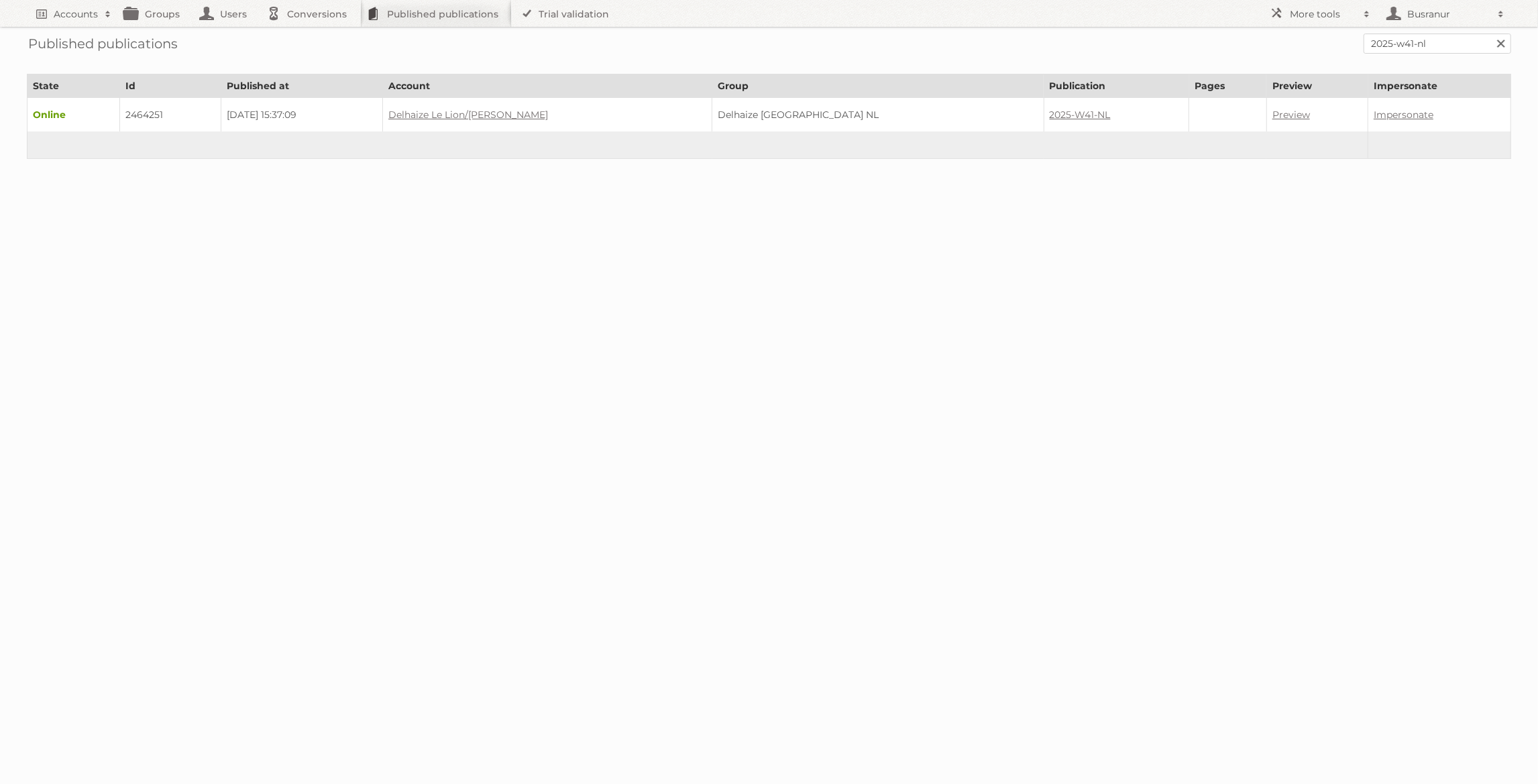
click at [147, 114] on td "2464251" at bounding box center [170, 115] width 101 height 34
copy td "2464251"
click at [1406, 48] on input "2025-w41-nl" at bounding box center [1438, 43] width 148 height 20
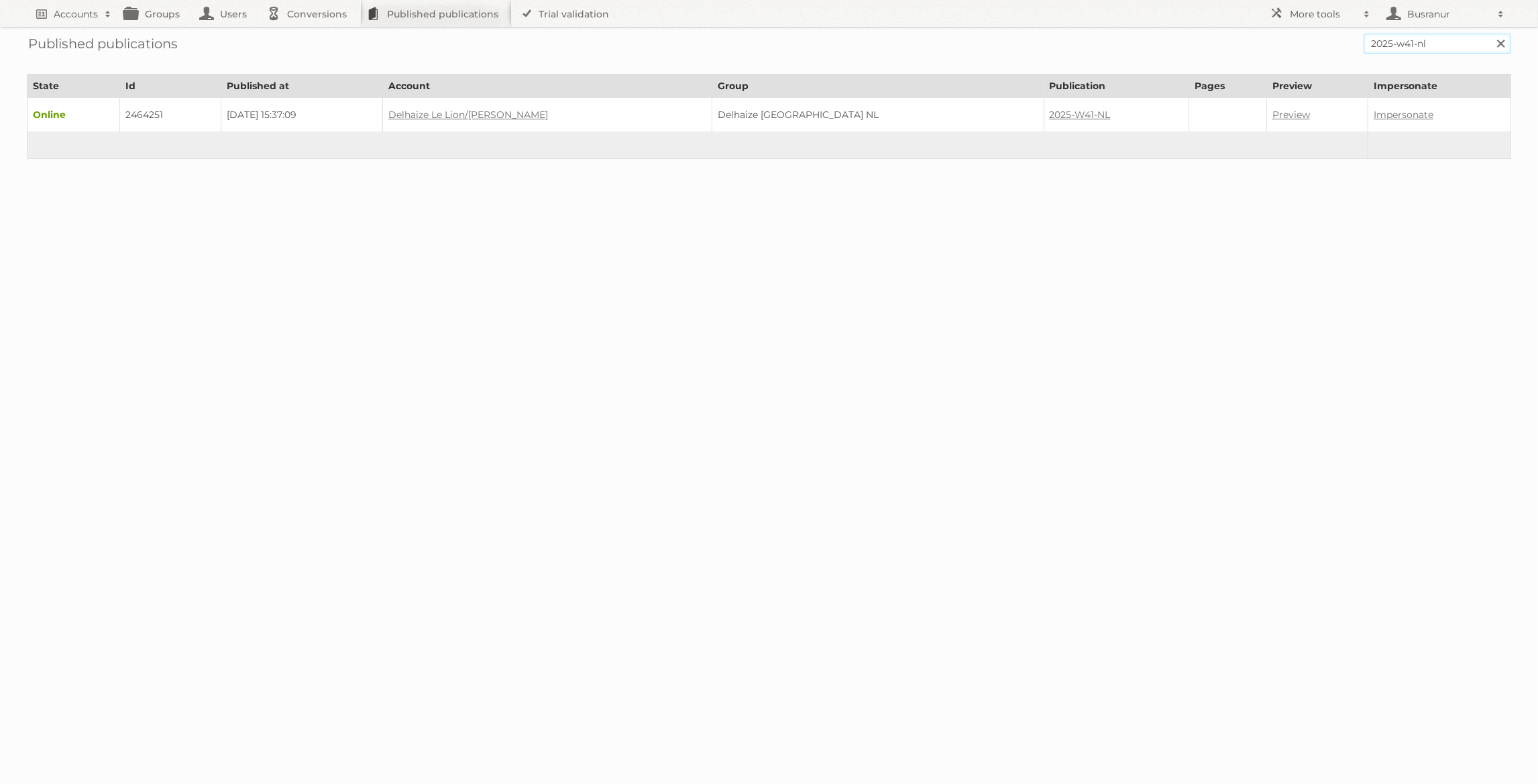
click at [1406, 48] on input "2025-w41-nl" at bounding box center [1438, 43] width 148 height 20
paste input "delhaize-belgium/2025-w41-fr/page/1"
type input "delhaize-belgium/2025-w41-fr"
click at [1490, 33] on input "Search" at bounding box center [1500, 43] width 20 height 20
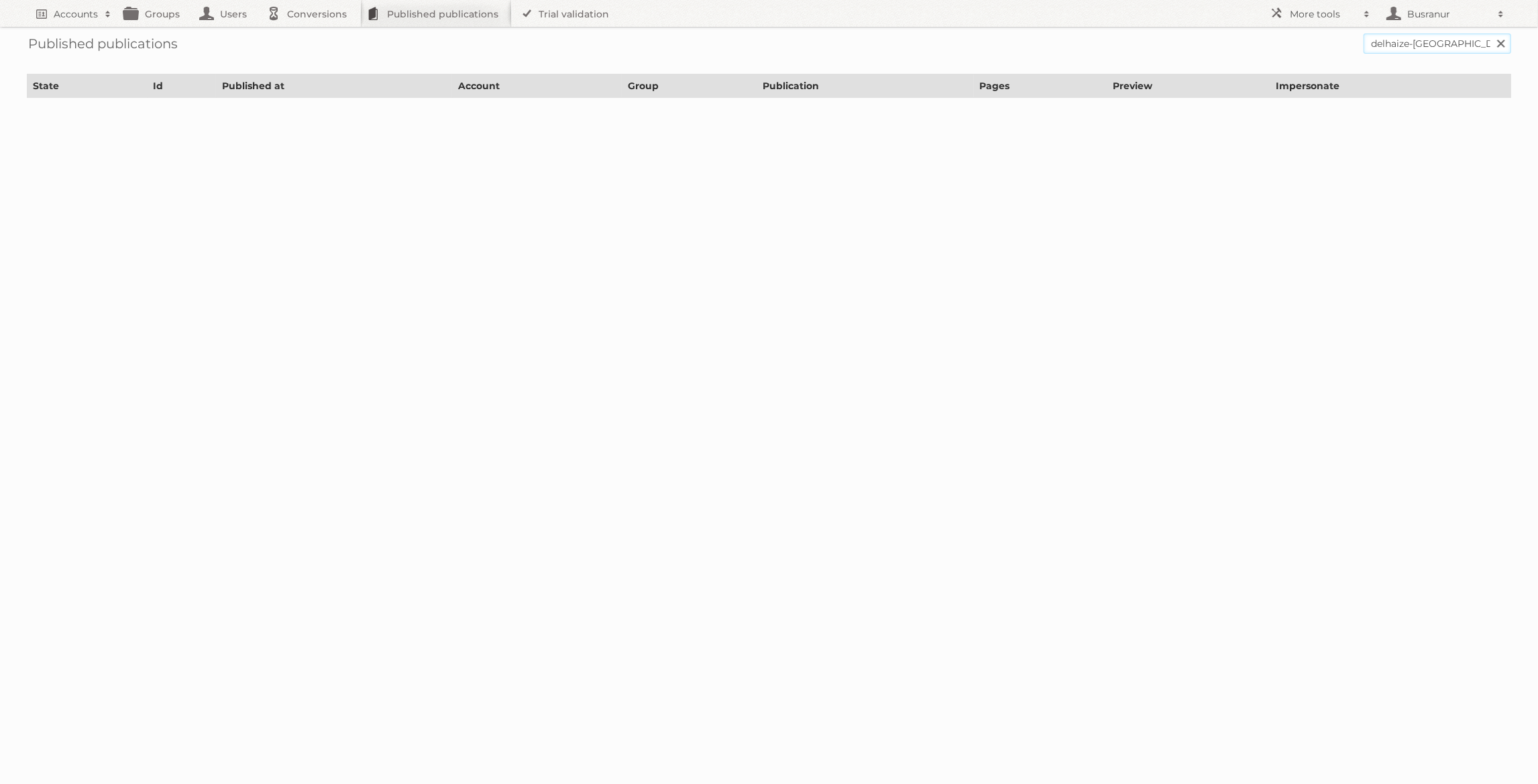
drag, startPoint x: 1457, startPoint y: 42, endPoint x: 1321, endPoint y: 35, distance: 136.2
click at [1321, 34] on form "delhaize-[GEOGRAPHIC_DATA]/2025-w41-fr Search" at bounding box center [769, 43] width 1484 height 20
type input "2025-w41-fr"
click at [1490, 33] on input "Search" at bounding box center [1500, 43] width 20 height 20
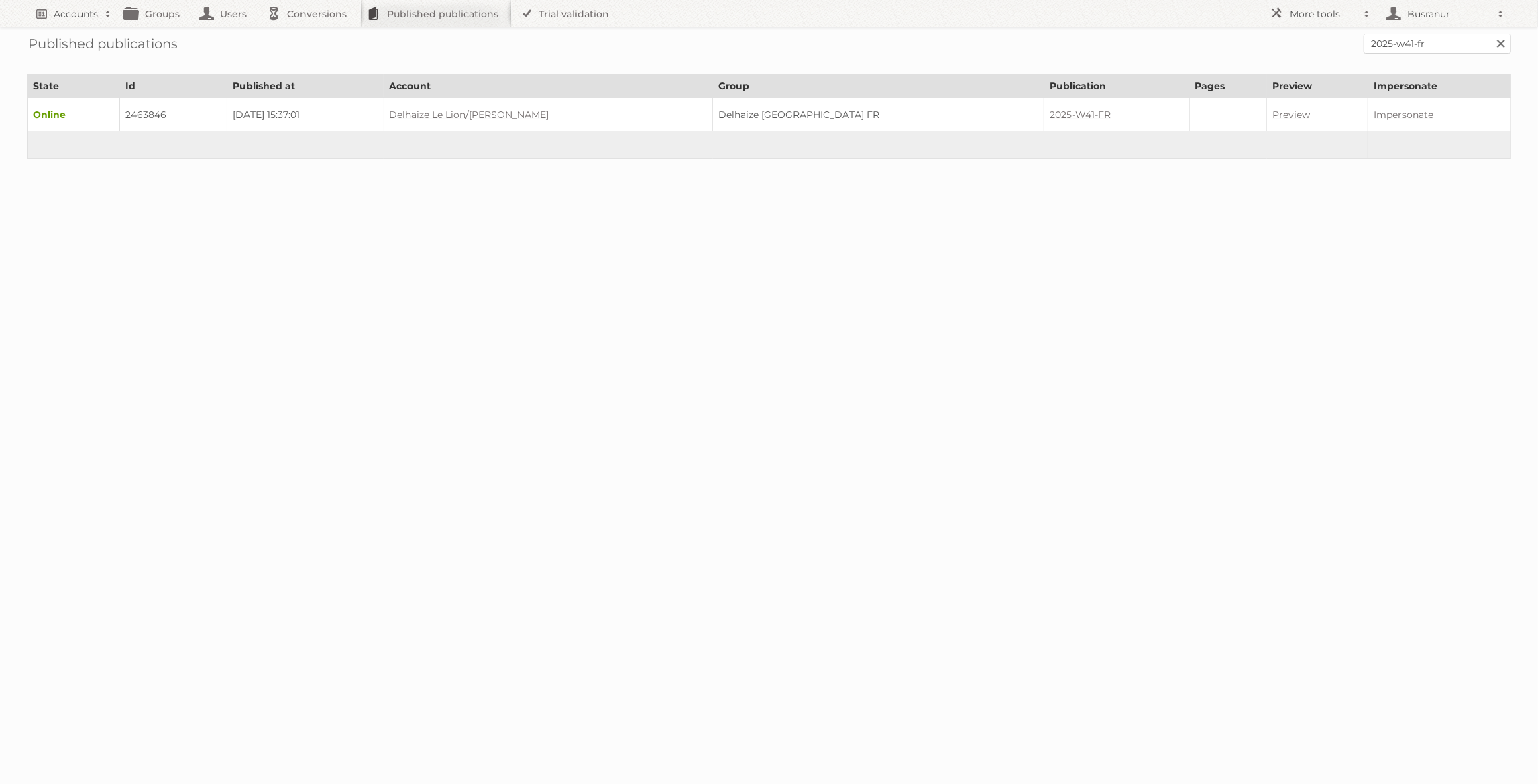
click at [161, 109] on td "2463846" at bounding box center [173, 115] width 107 height 34
copy td "2463846"
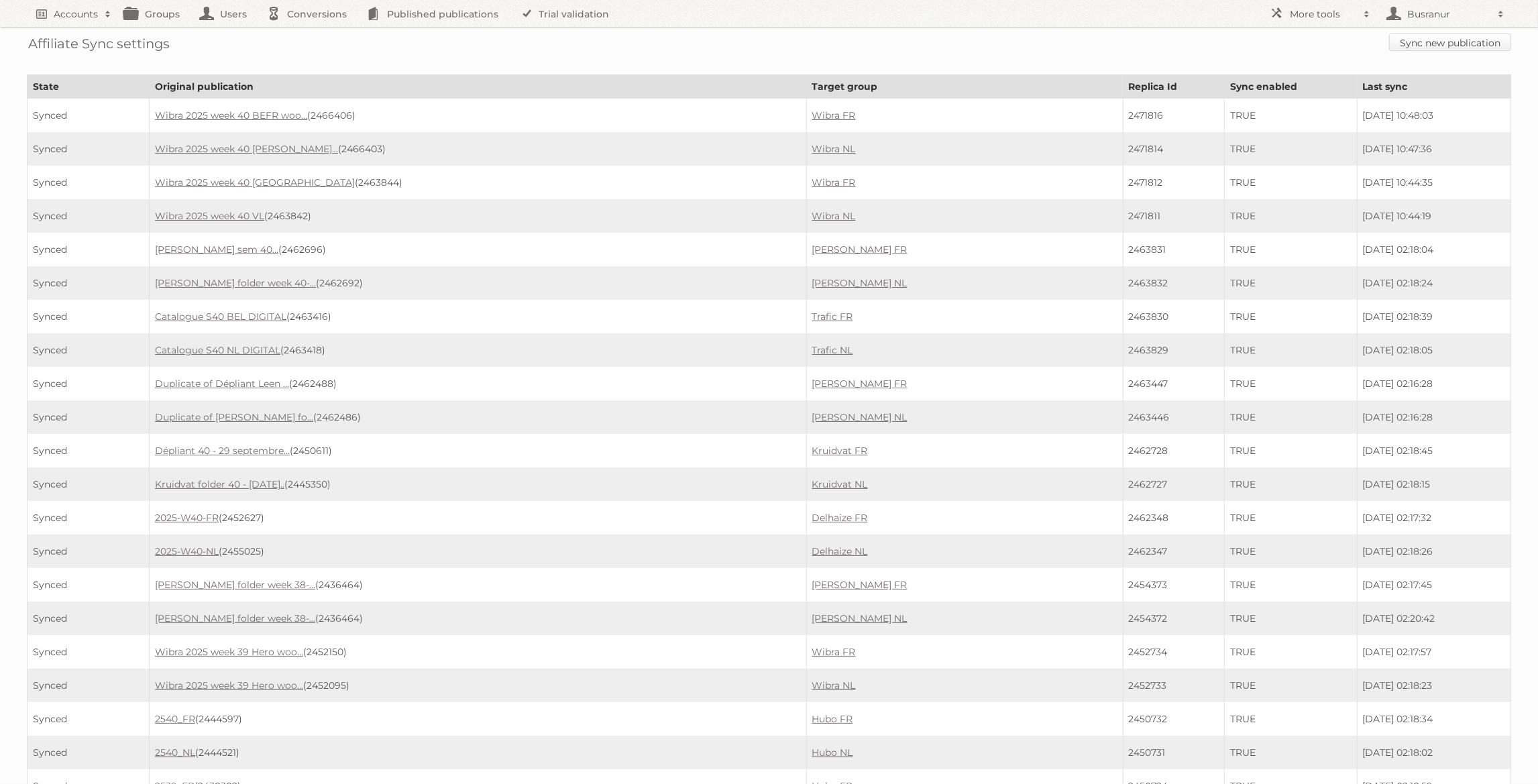
click at [1422, 49] on link "Sync new publication" at bounding box center [1450, 42] width 123 height 18
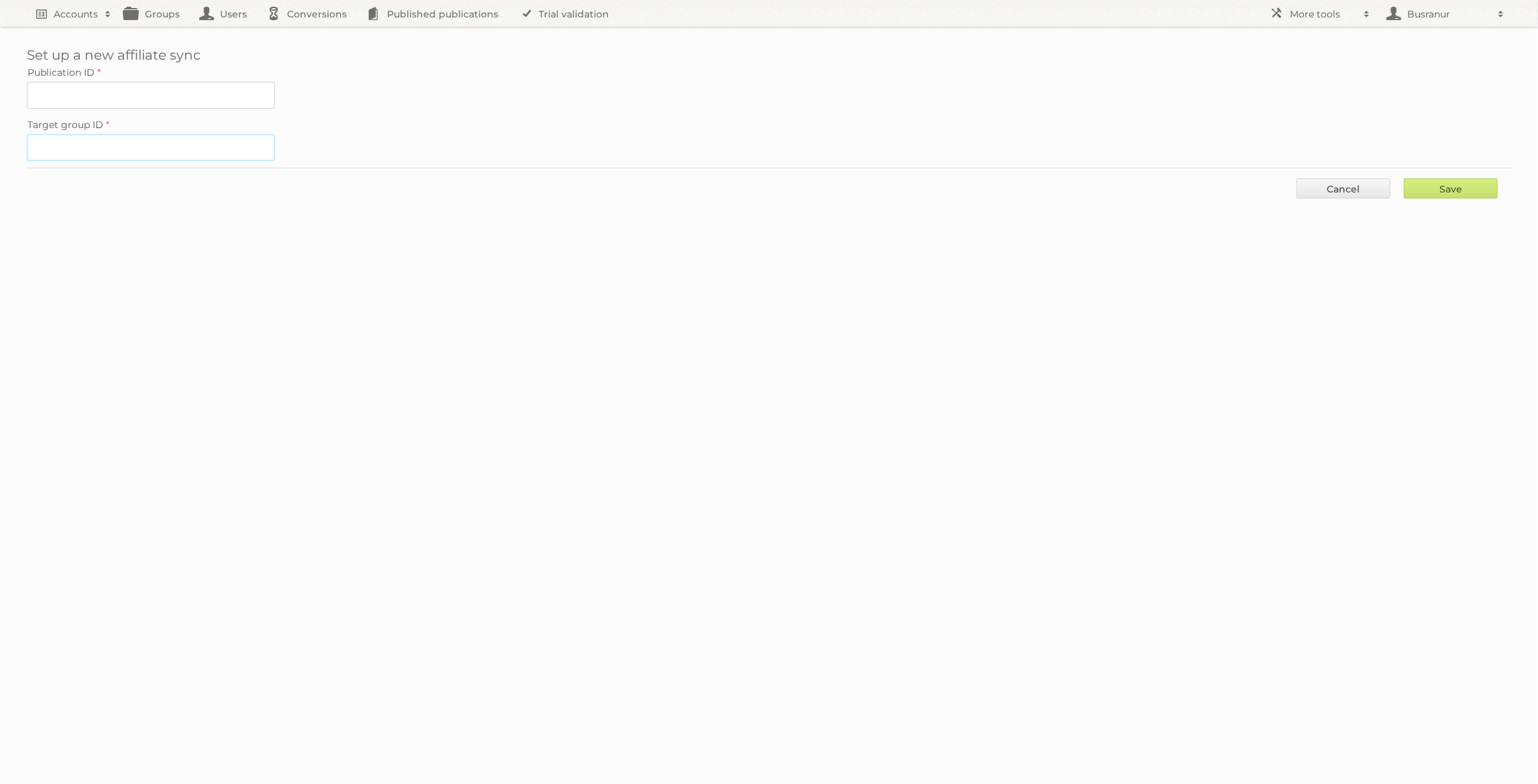
click at [148, 148] on input "Target group ID" at bounding box center [151, 148] width 248 height 27
paste input "60222"
type input "60222"
click at [152, 101] on input "Publication ID" at bounding box center [151, 95] width 248 height 27
paste input "2464251"
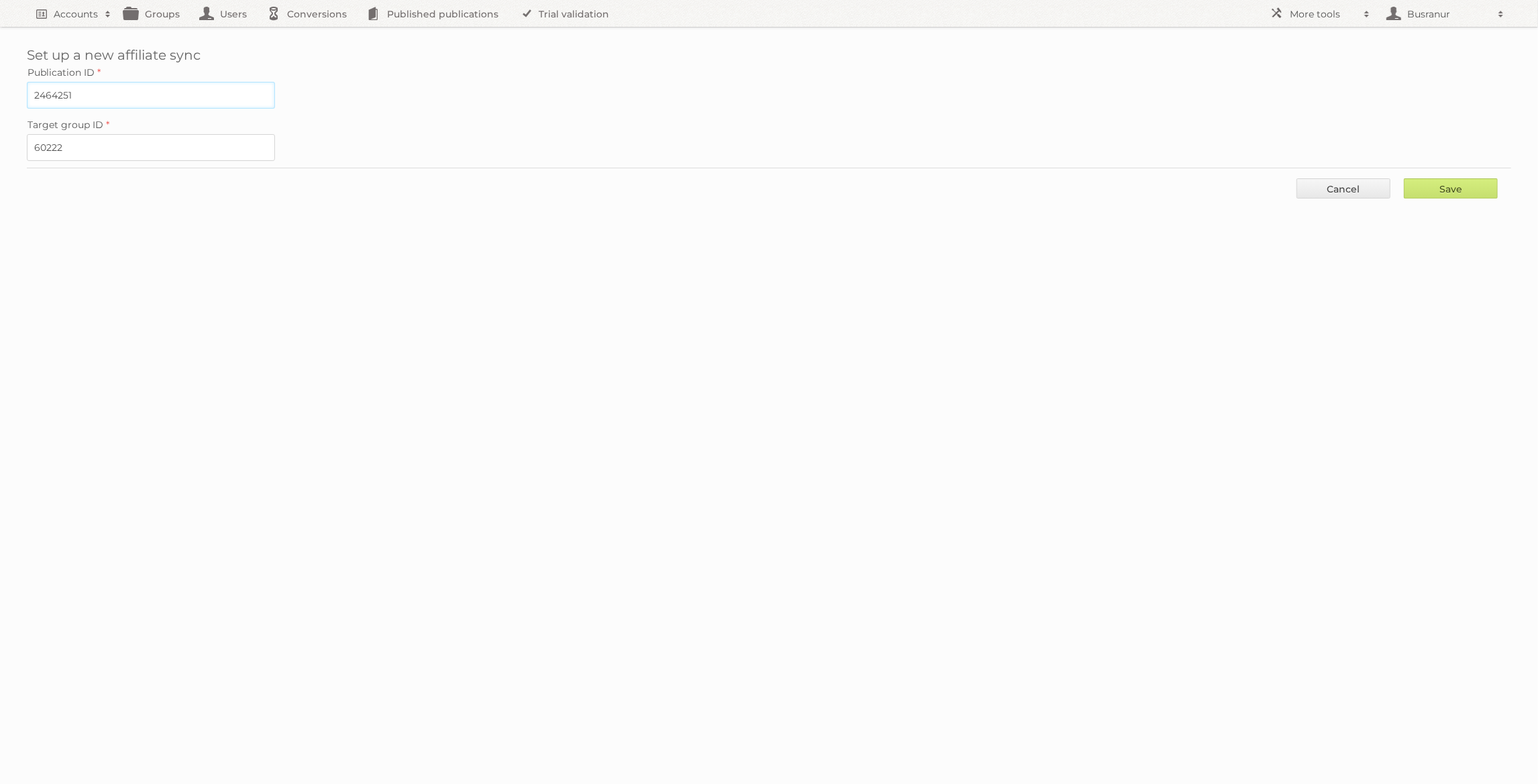
type input "2464251"
click at [1429, 172] on div "Save Cancel" at bounding box center [769, 187] width 1484 height 40
click at [1431, 187] on input "Save" at bounding box center [1450, 188] width 94 height 20
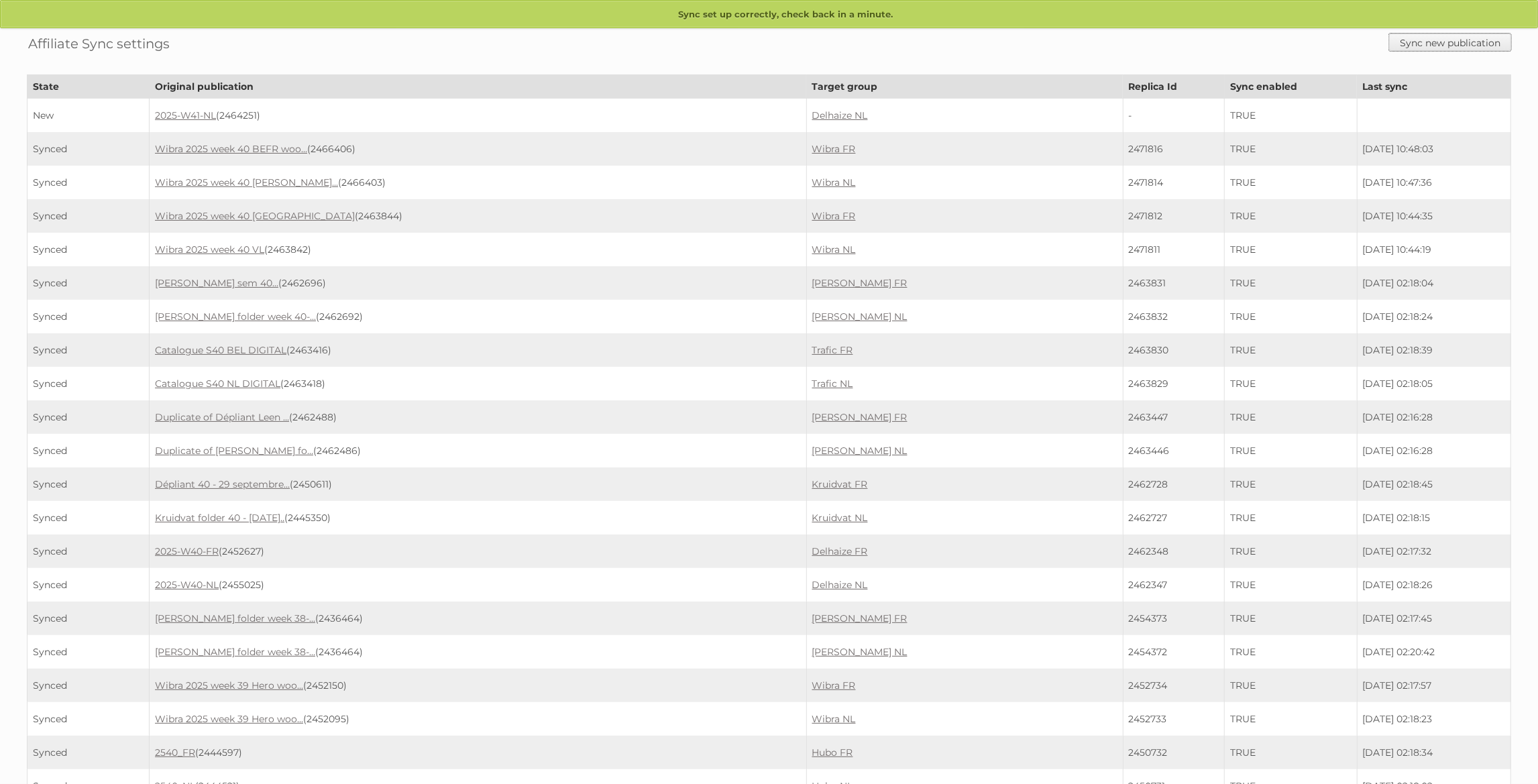
drag, startPoint x: 1460, startPoint y: 44, endPoint x: 1332, endPoint y: 29, distance: 128.9
click at [1460, 44] on link "Sync new publication" at bounding box center [1450, 42] width 123 height 18
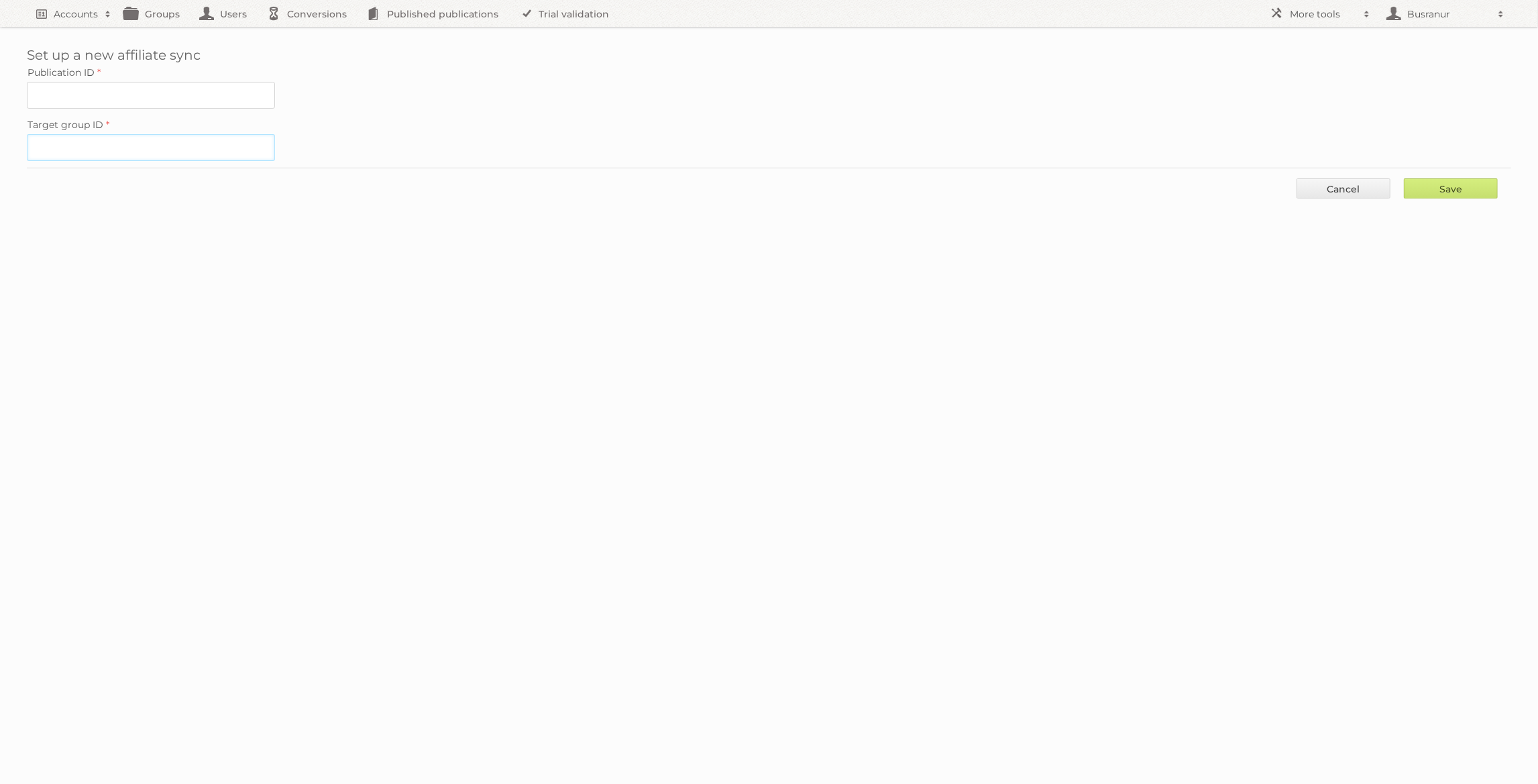
click at [61, 135] on input "Target group ID" at bounding box center [151, 148] width 248 height 27
paste input "60216"
type input "60216"
click at [183, 95] on input "Publication ID" at bounding box center [151, 95] width 248 height 27
paste input "2463846"
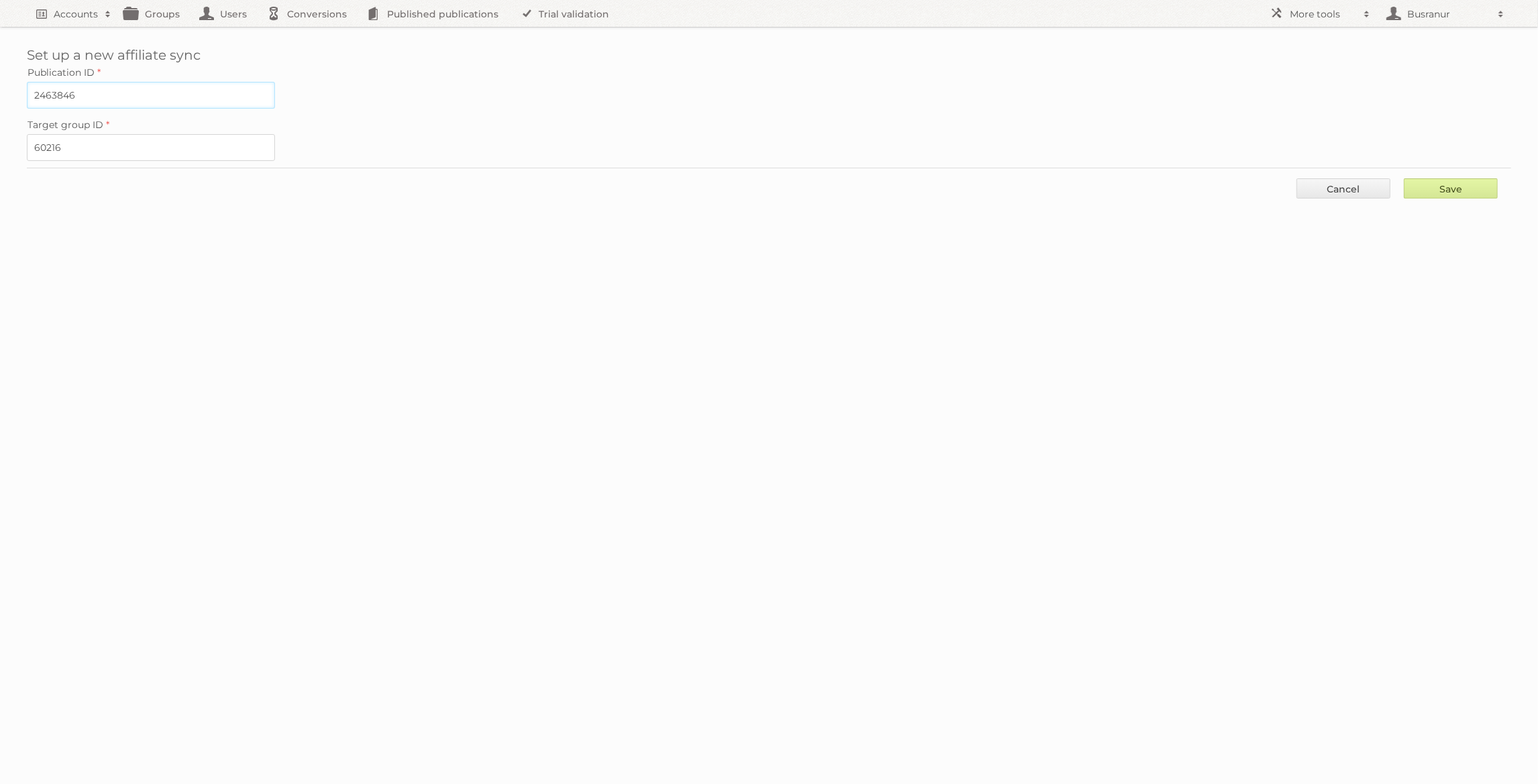
type input "2463846"
click at [1461, 183] on input "Save" at bounding box center [1450, 188] width 94 height 20
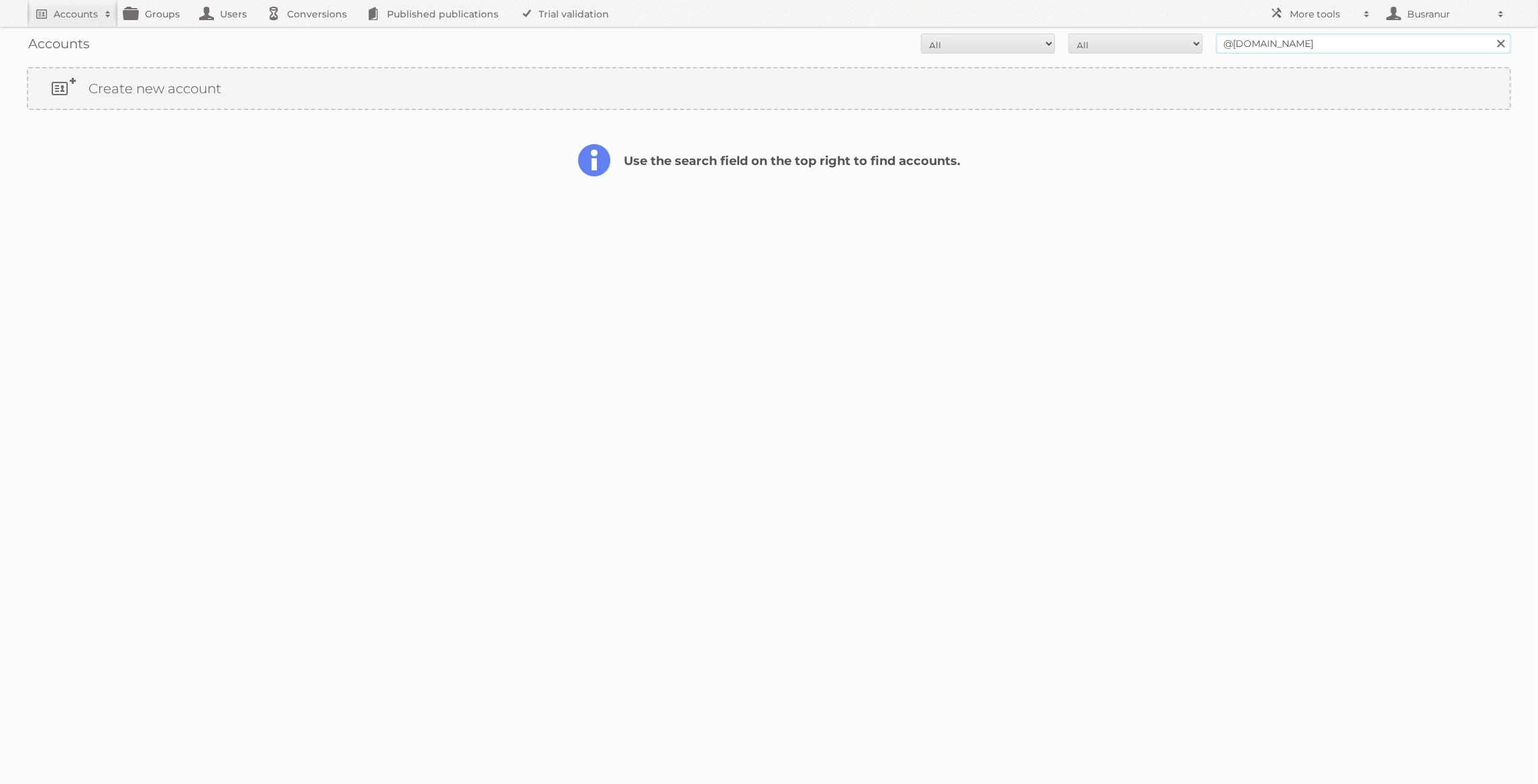
click at [1235, 45] on input "@[DOMAIN_NAME]" at bounding box center [1363, 43] width 295 height 20
paste input "[PERSON_NAME][EMAIL_ADDRESS][DOMAIN_NAME]"
type input "[PERSON_NAME][EMAIL_ADDRESS][DOMAIN_NAME]"
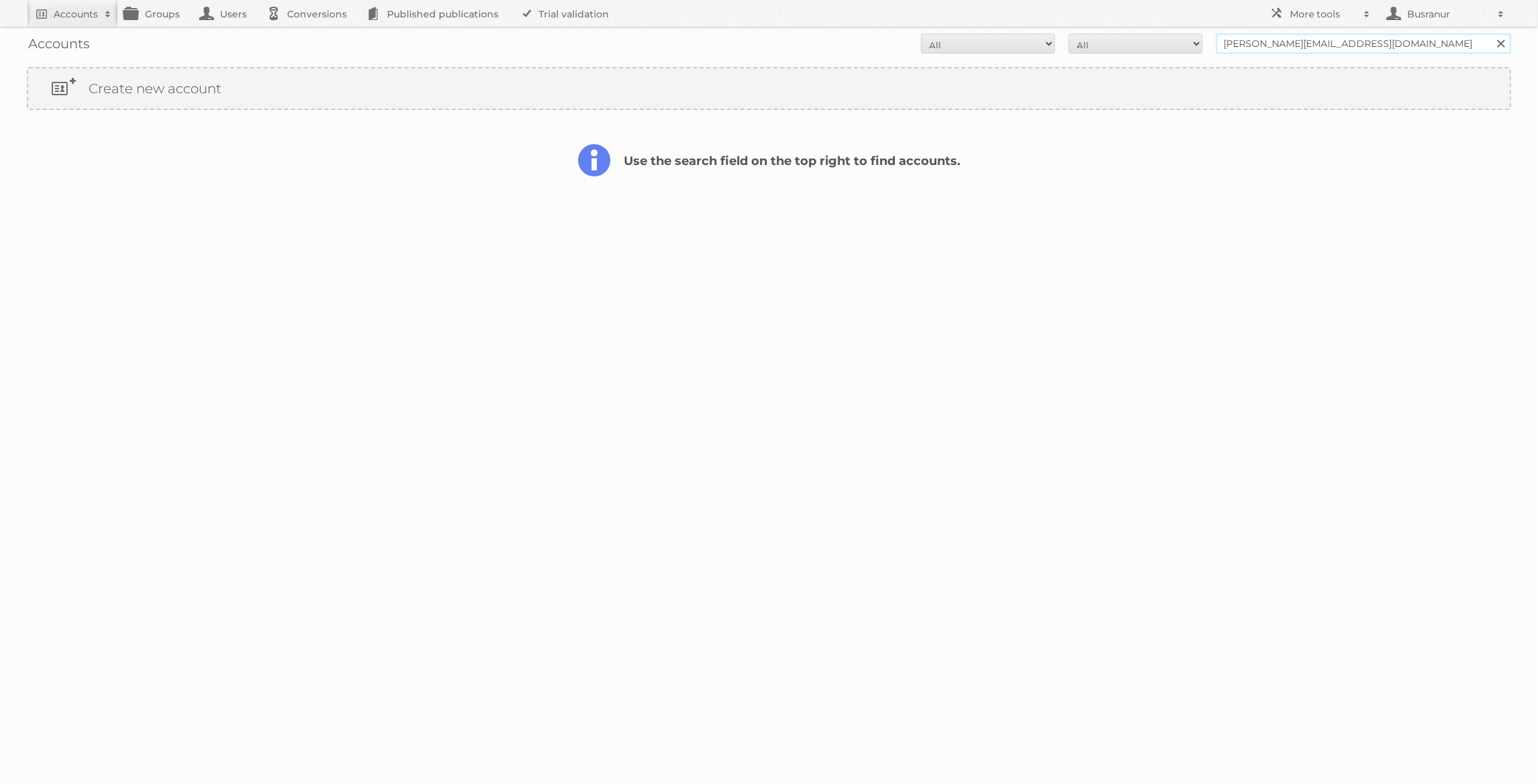
click at [1490, 33] on input "Search" at bounding box center [1500, 43] width 20 height 20
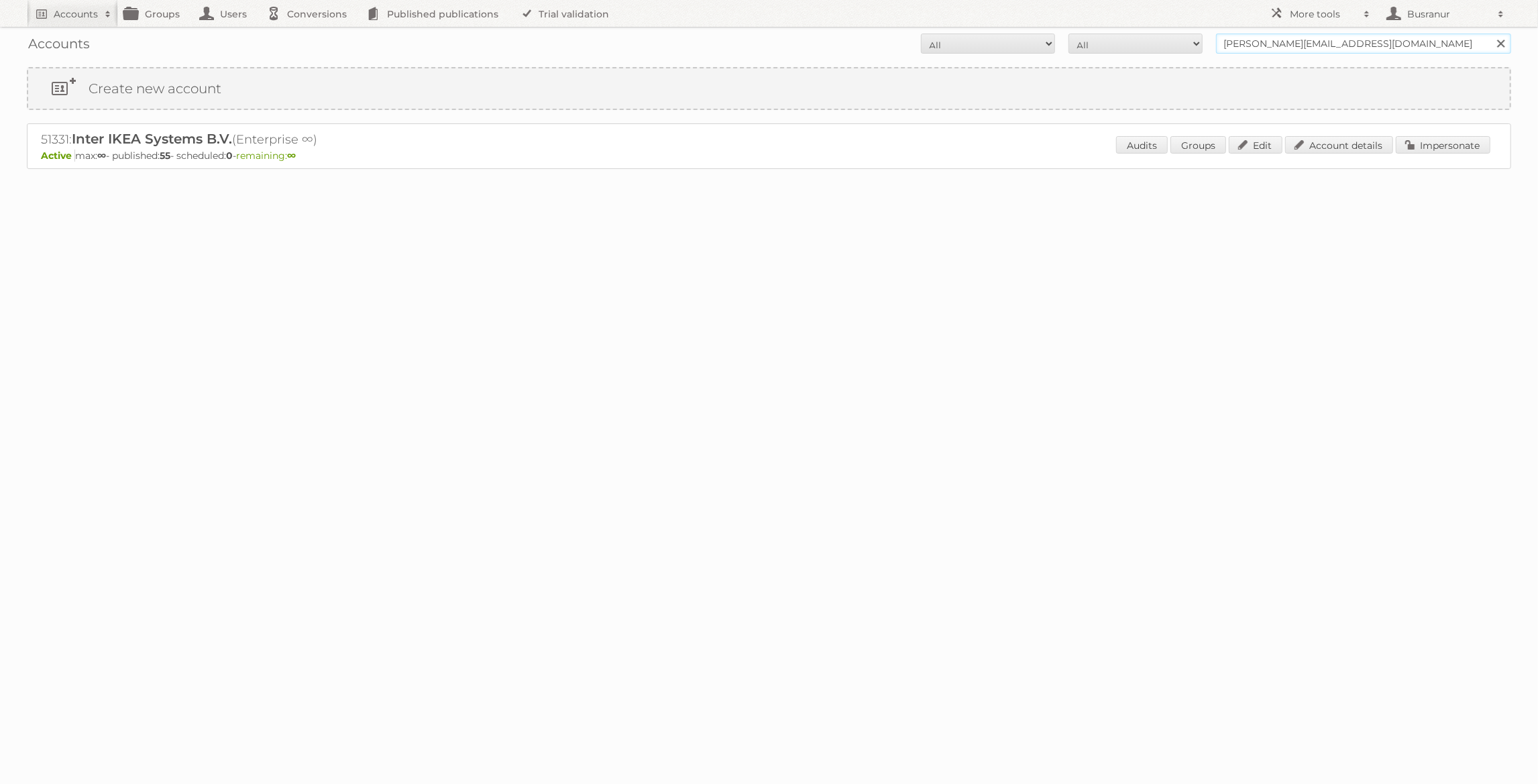
click at [1269, 33] on input "[PERSON_NAME][EMAIL_ADDRESS][DOMAIN_NAME]" at bounding box center [1363, 43] width 295 height 20
type input "ikea"
click at [1490, 33] on input "Search" at bounding box center [1500, 43] width 20 height 20
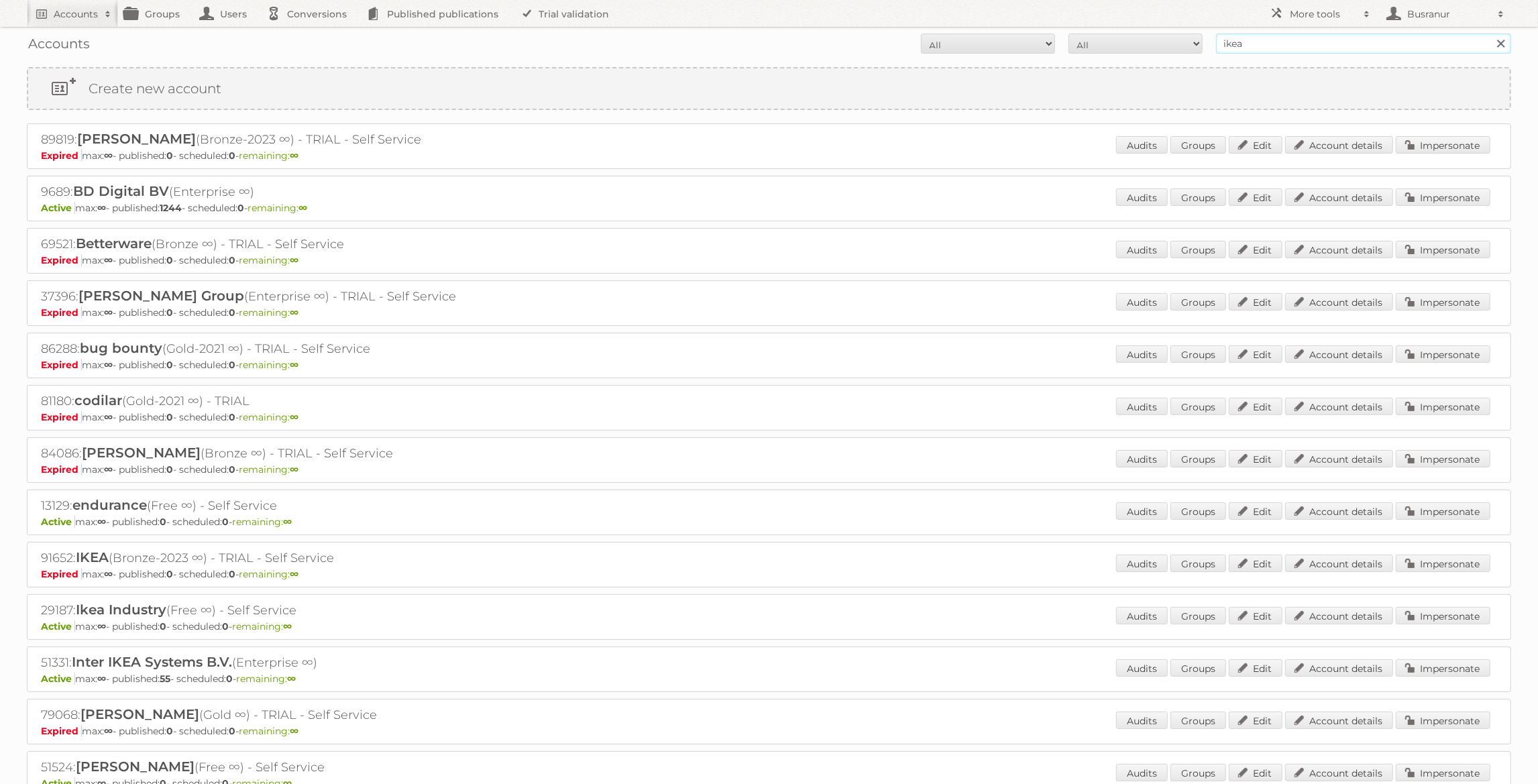
click at [1276, 48] on input "ikea" at bounding box center [1363, 43] width 295 height 20
paste input "[PERSON_NAME][EMAIL_ADDRESS][PERSON_NAME][DOMAIN_NAME]"
type input "[PERSON_NAME][EMAIL_ADDRESS][PERSON_NAME][DOMAIN_NAME]"
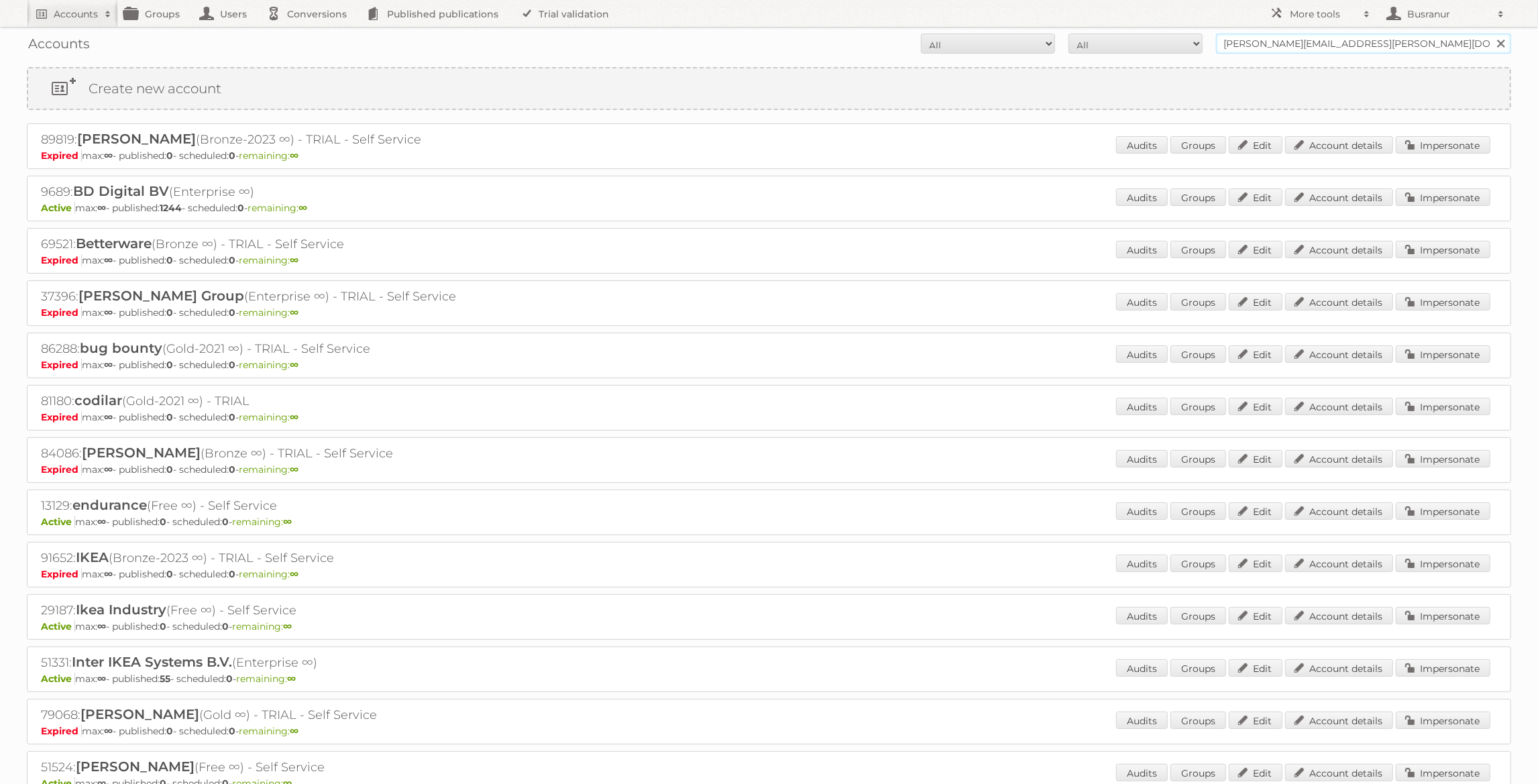
click at [1490, 33] on input "Search" at bounding box center [1500, 43] width 20 height 20
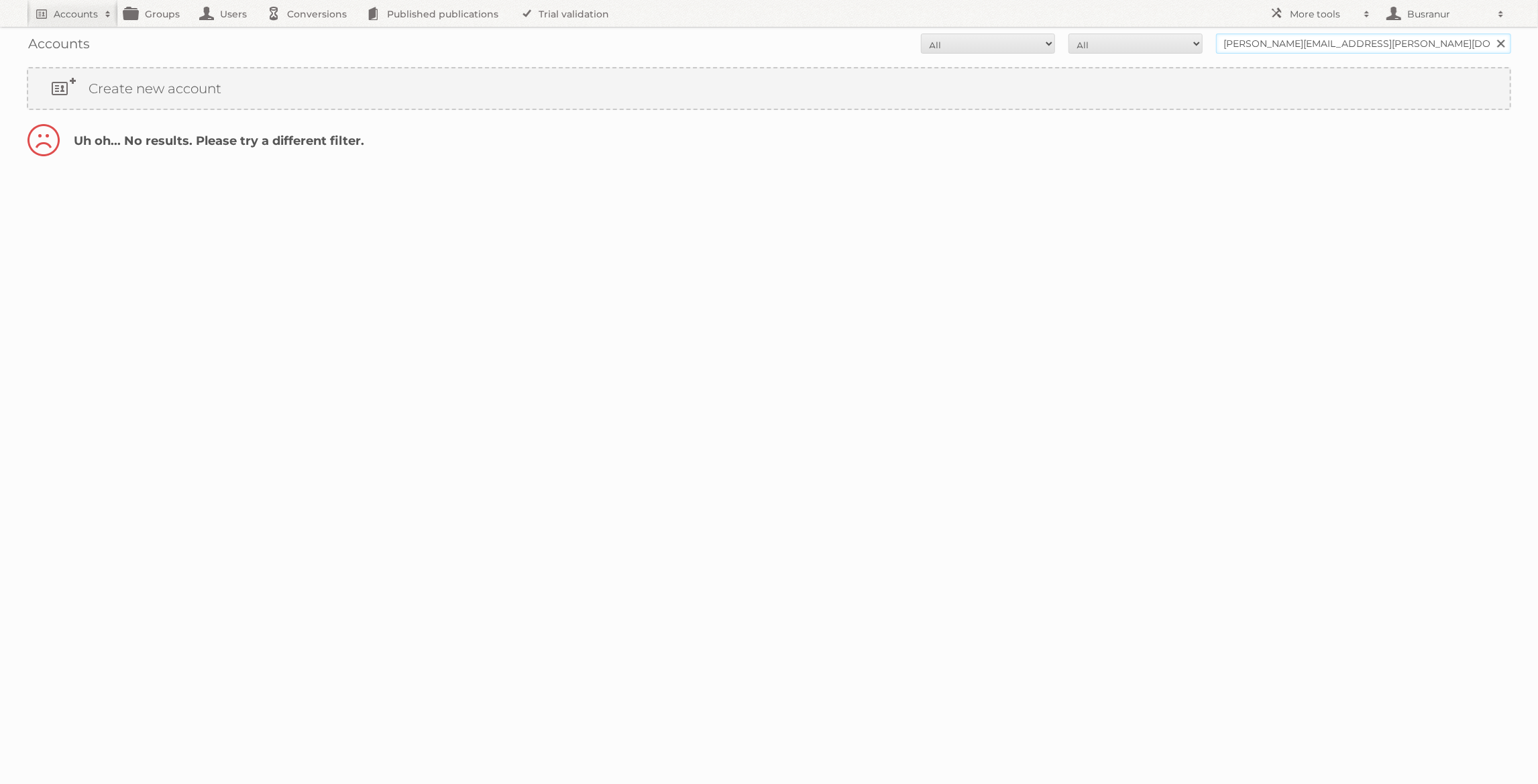
click at [1274, 40] on input "nidhi.singh@inter.ikea.com" at bounding box center [1363, 43] width 295 height 20
type input "@[DOMAIN_NAME]"
click at [1490, 33] on input "Search" at bounding box center [1500, 43] width 20 height 20
